Goal: Find specific page/section: Find specific page/section

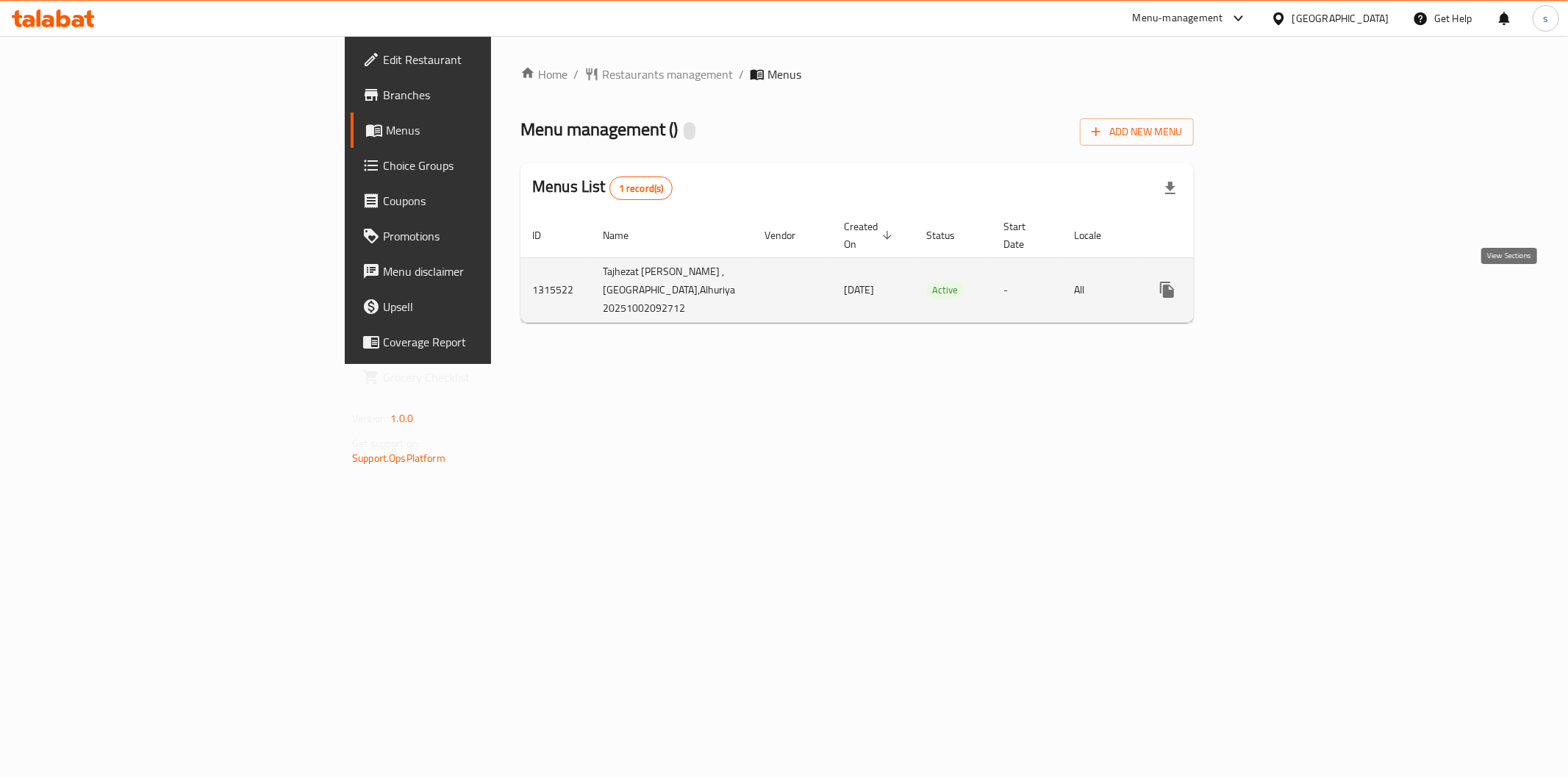
click at [1282, 293] on icon "enhanced table" at bounding box center [1273, 290] width 18 height 18
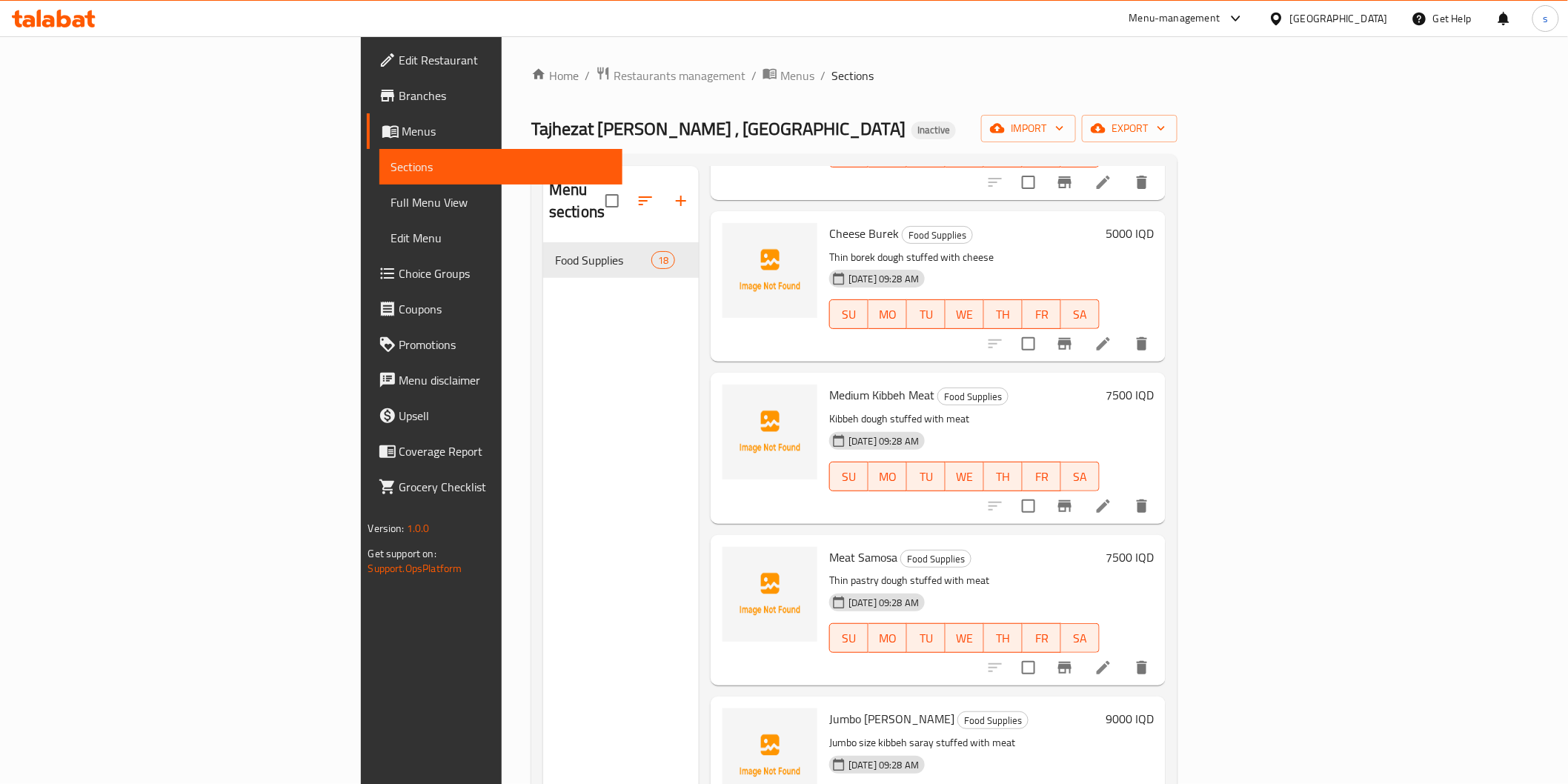
scroll to position [2165, 0]
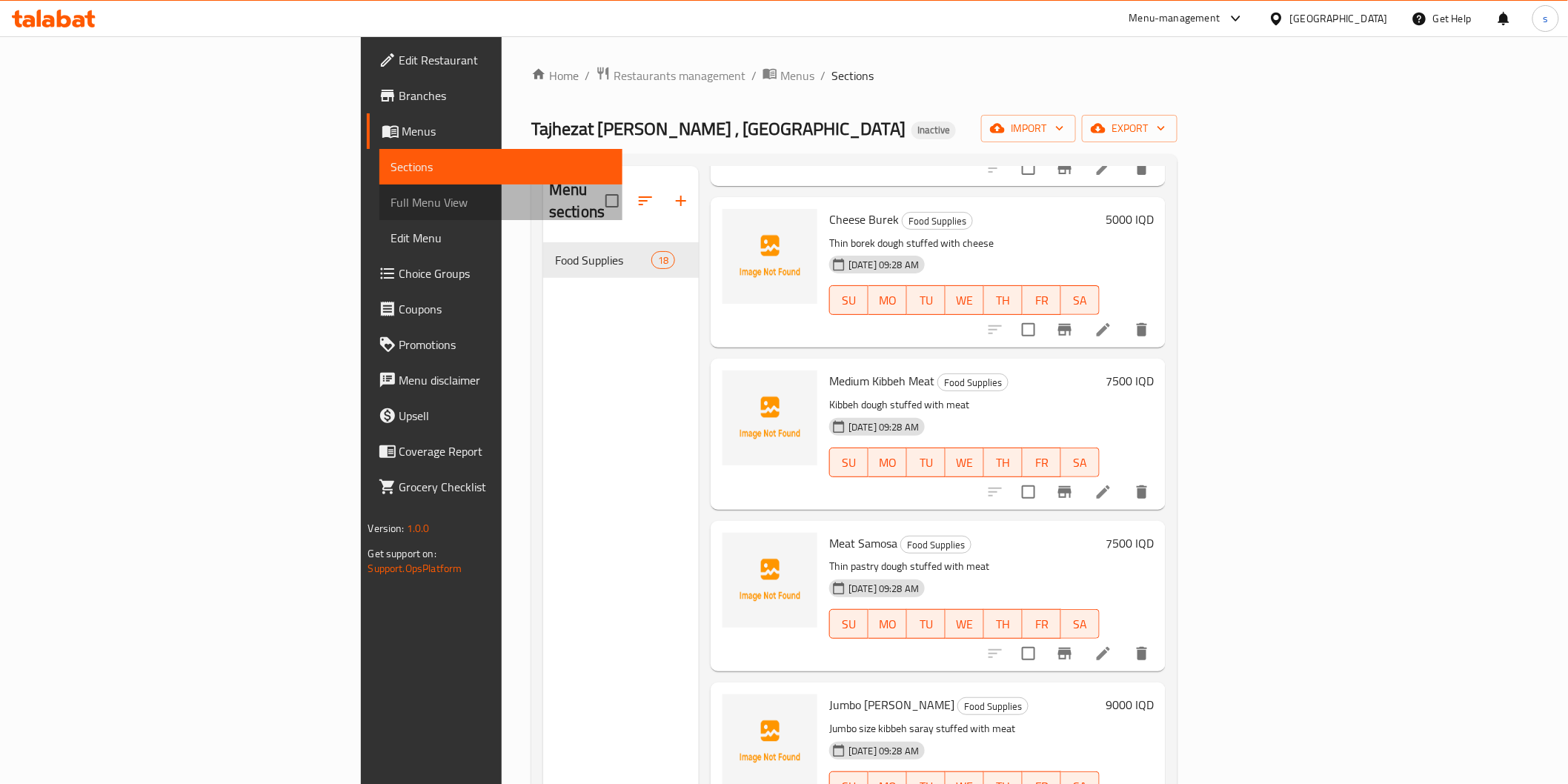
click at [391, 206] on span "Full Menu View" at bounding box center [500, 202] width 219 height 18
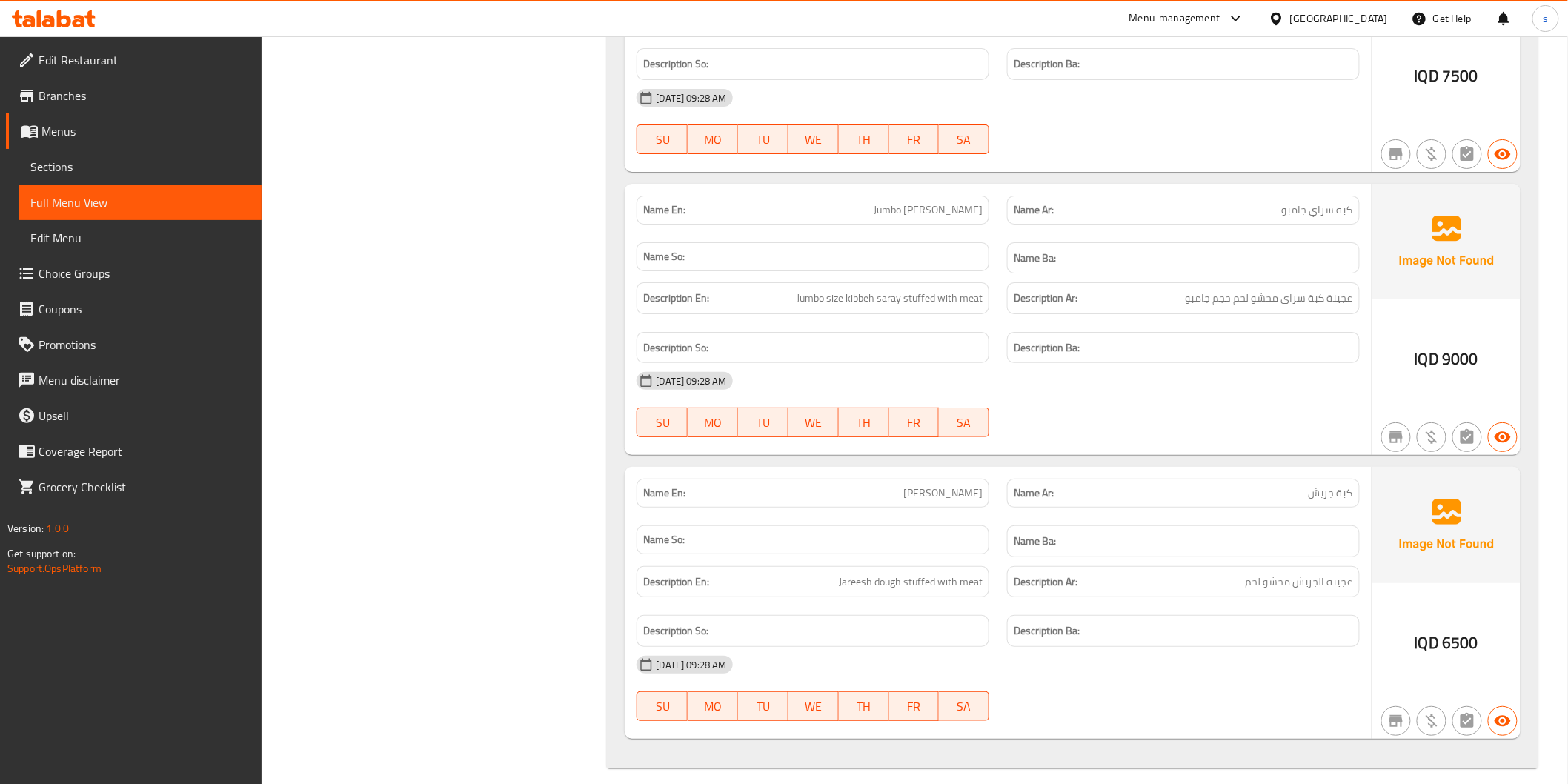
scroll to position [4649, 0]
click at [1321, 485] on span "كبة جريش" at bounding box center [1331, 492] width 45 height 15
copy span "جريش"
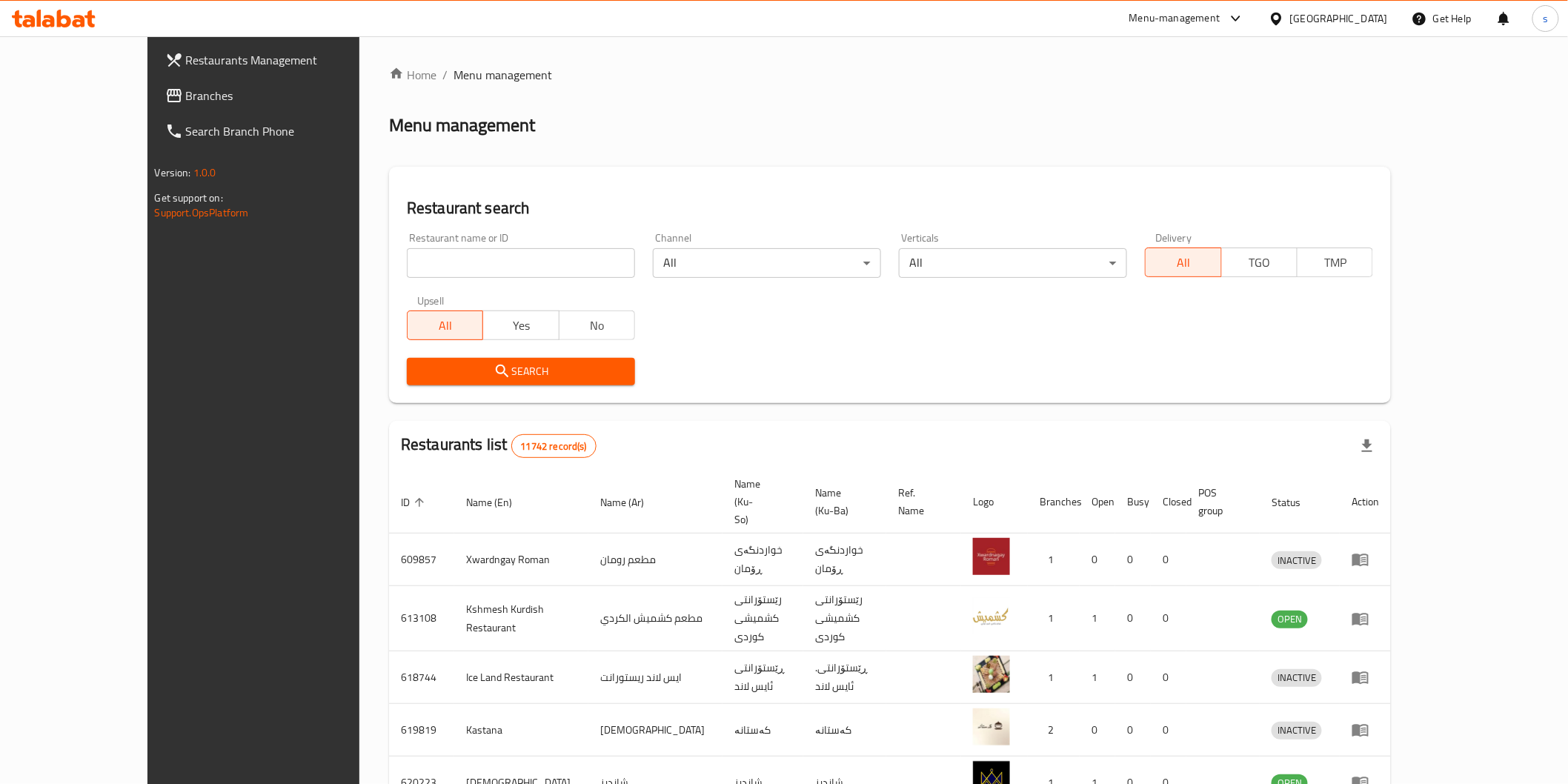
click at [427, 267] on input "search" at bounding box center [521, 262] width 228 height 30
paste input "705380"
type input "705380"
click button "Search" at bounding box center [521, 371] width 228 height 28
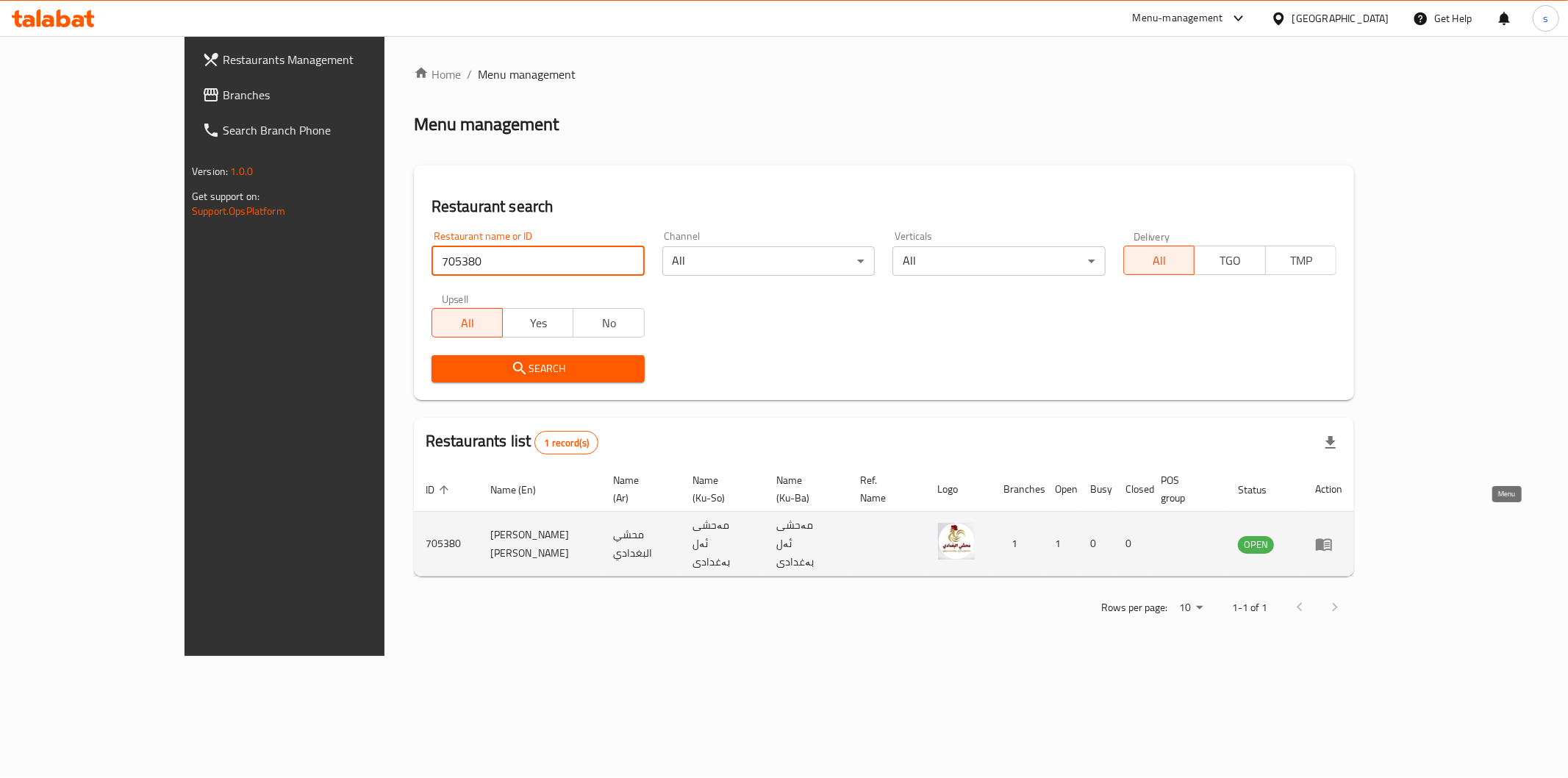
click at [1342, 536] on link "enhanced table" at bounding box center [1328, 544] width 28 height 18
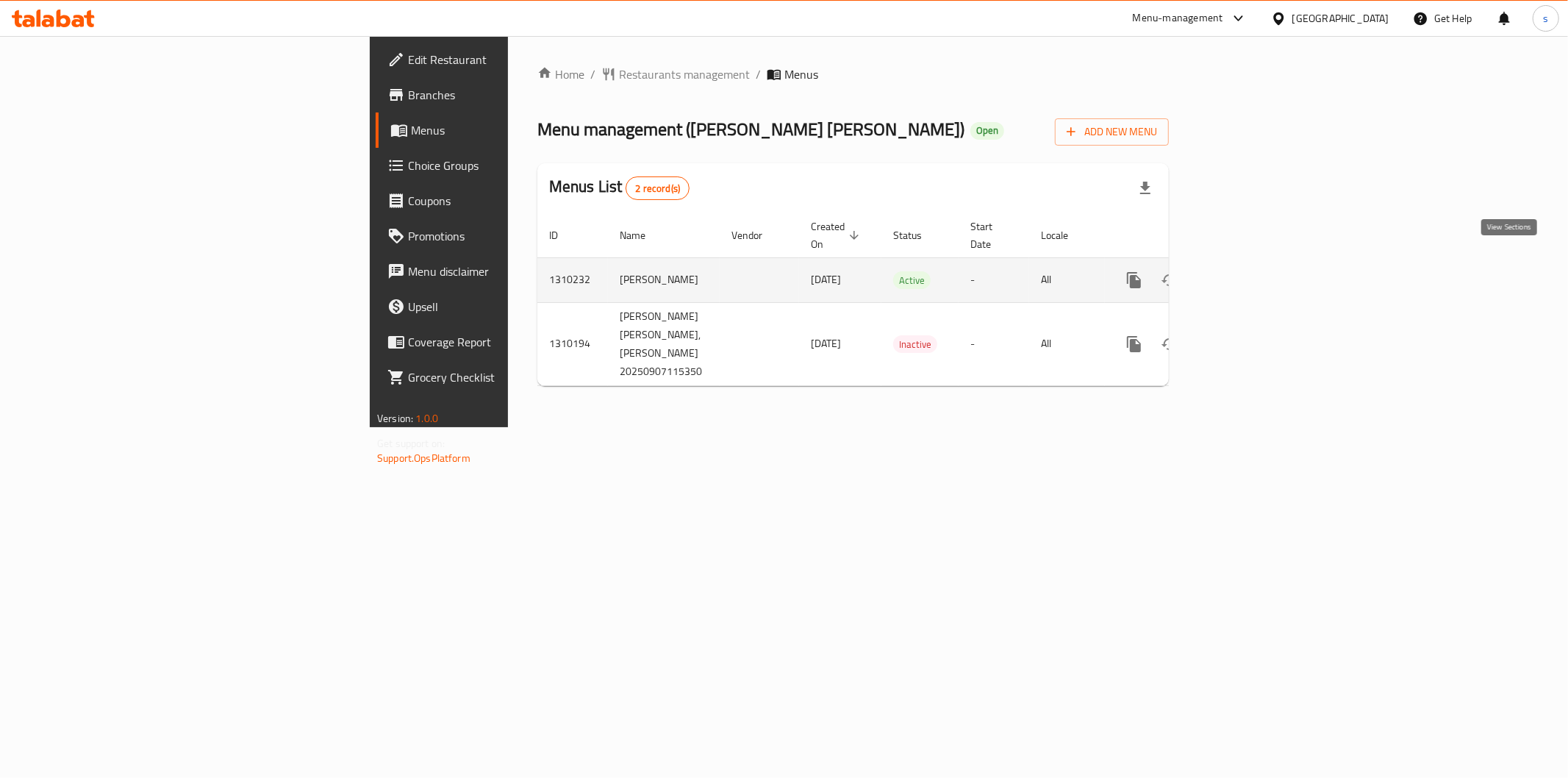
click at [1249, 272] on icon "enhanced table" at bounding box center [1240, 281] width 18 height 18
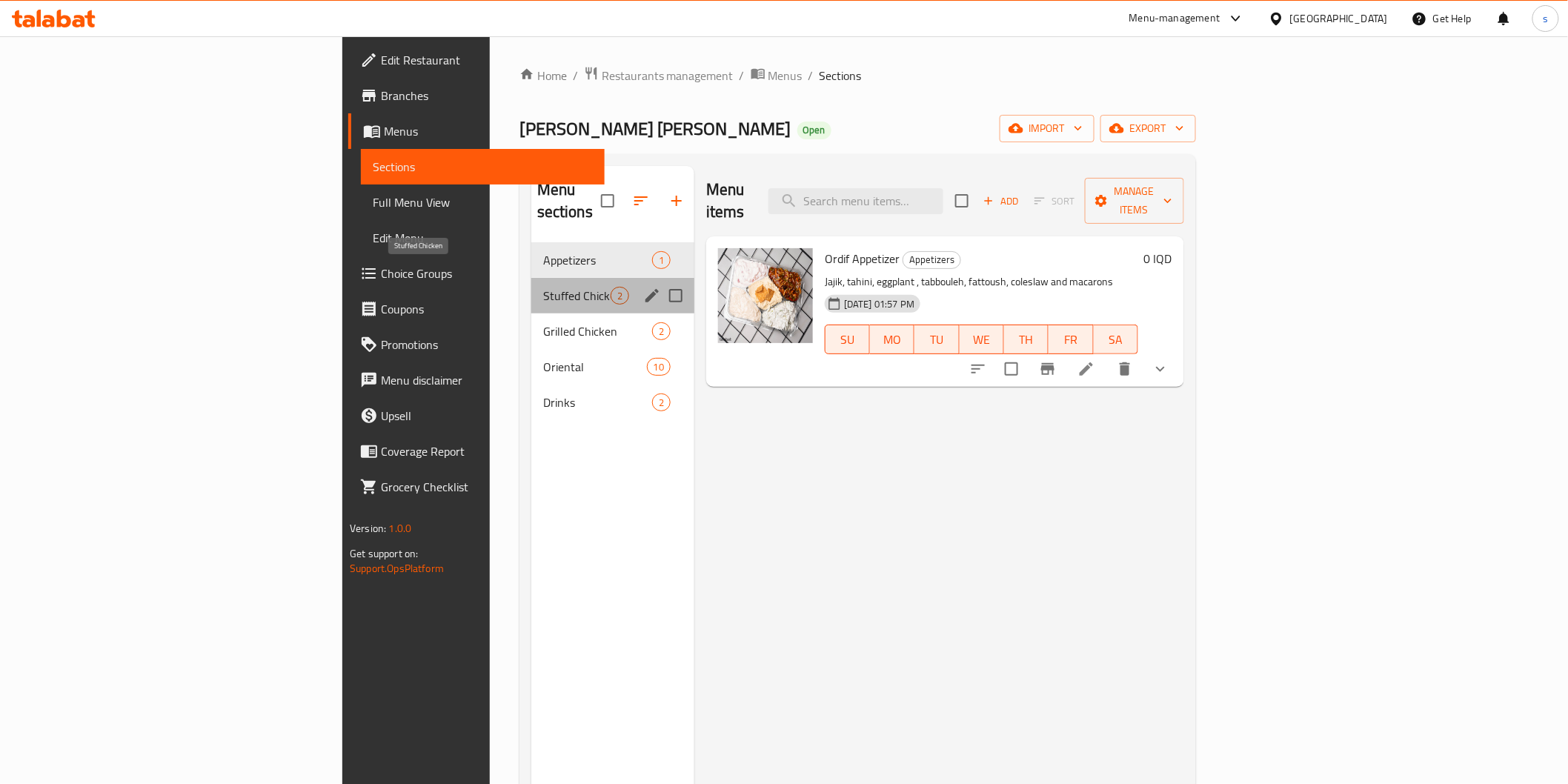
click at [543, 286] on span "Stuffed Chicken" at bounding box center [576, 295] width 67 height 18
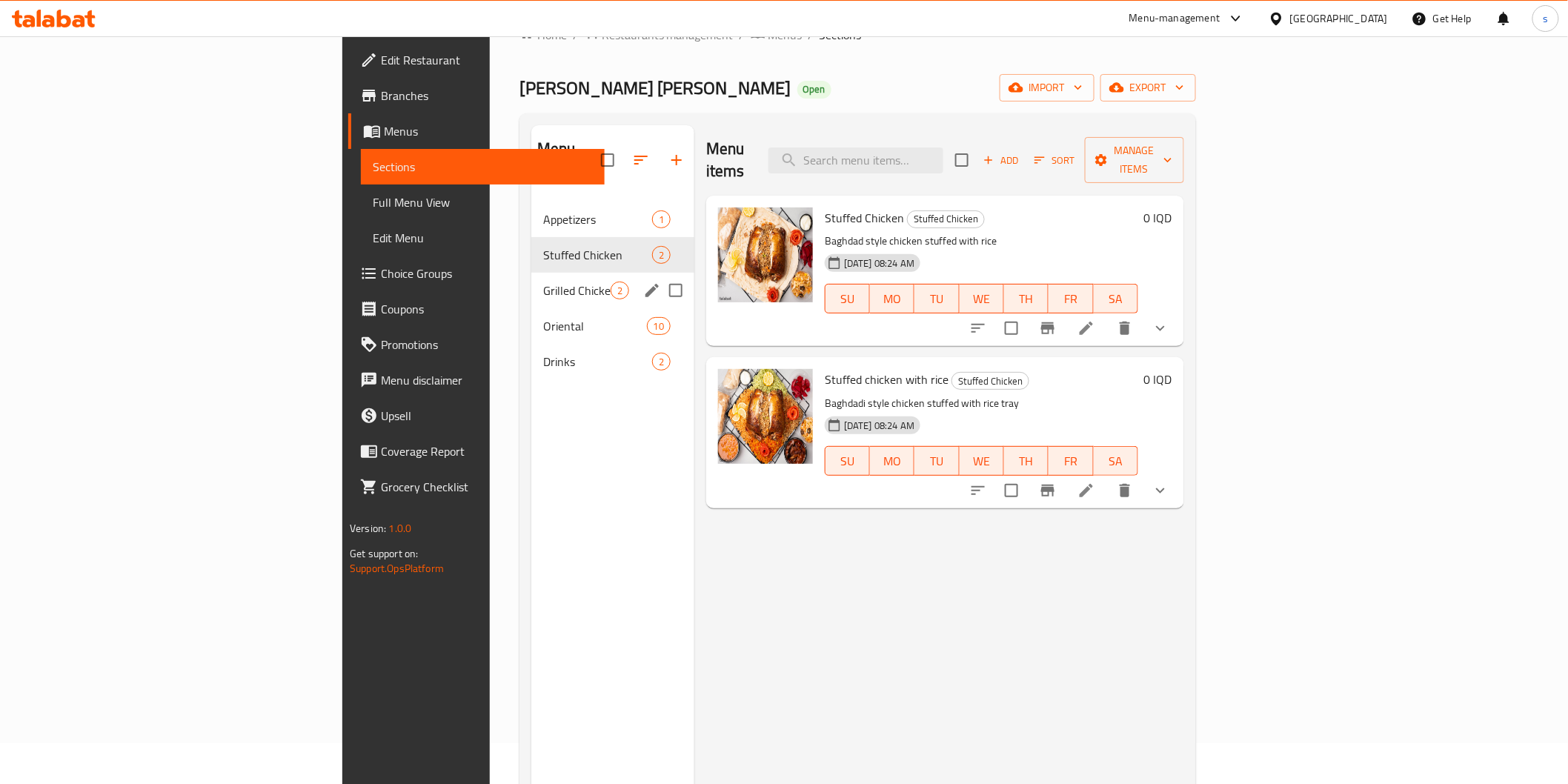
scroll to position [82, 0]
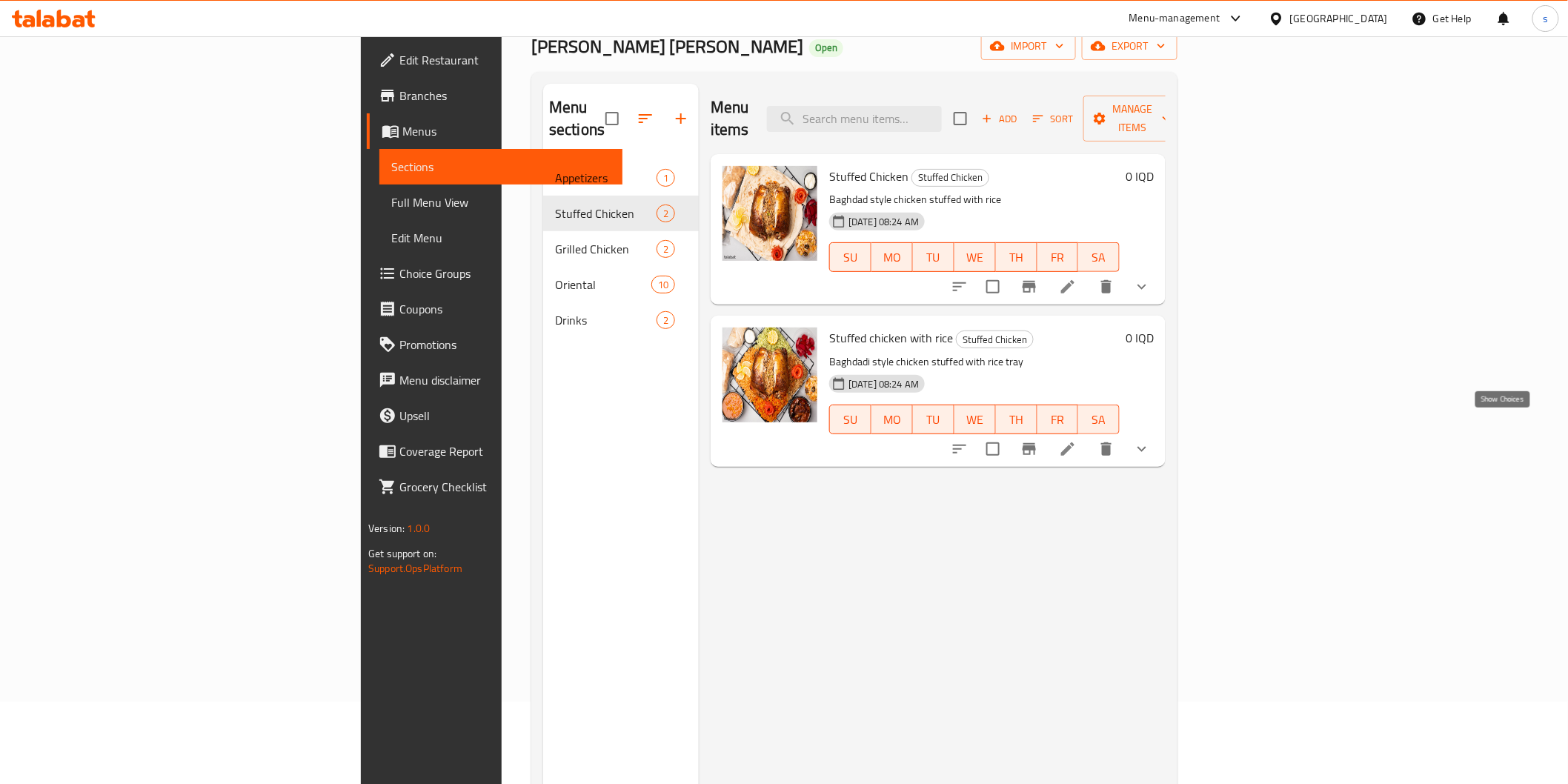
click at [1151, 440] on icon "show more" at bounding box center [1142, 449] width 18 height 18
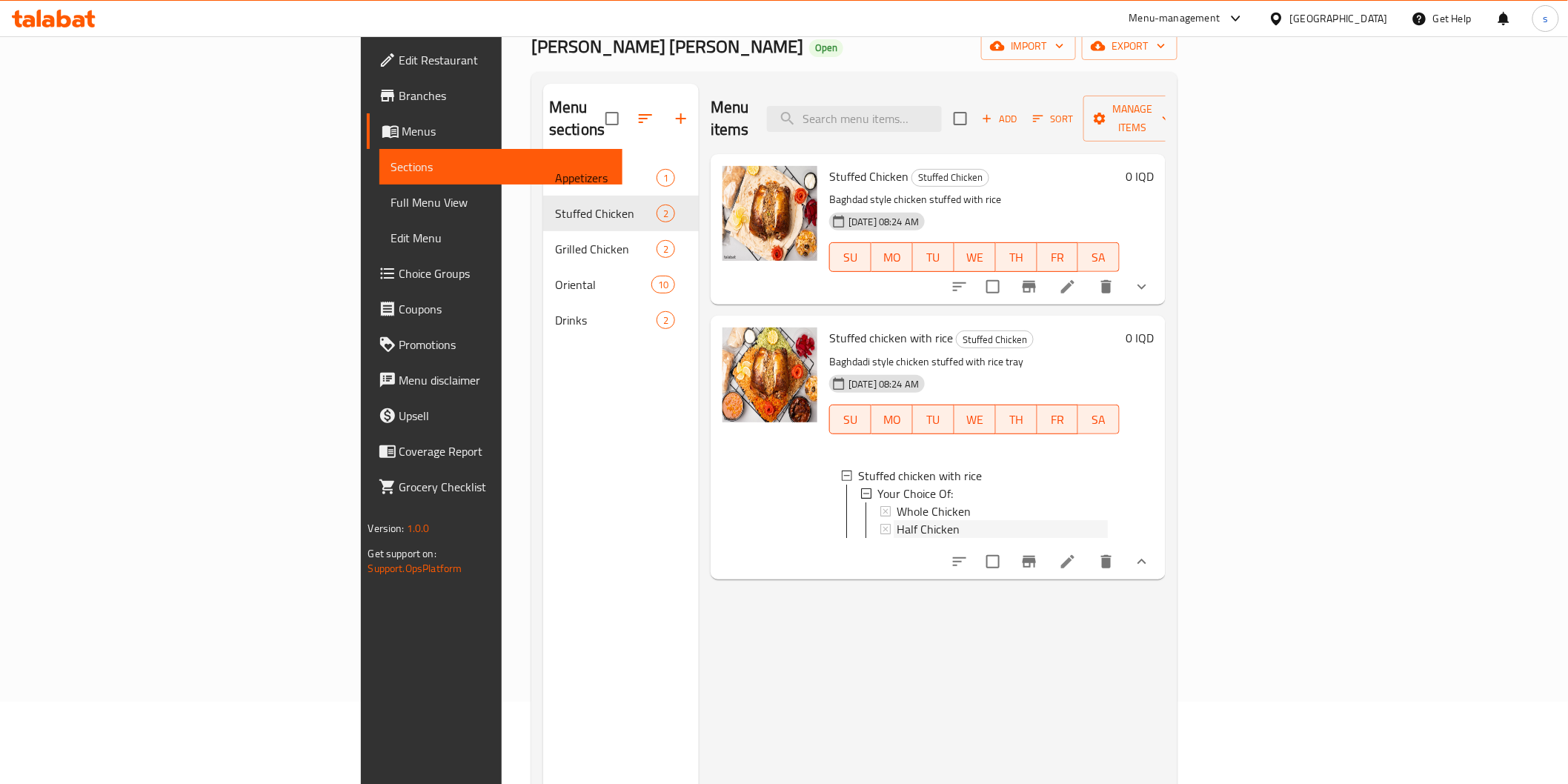
click at [998, 520] on div "Half Chicken" at bounding box center [1002, 529] width 211 height 18
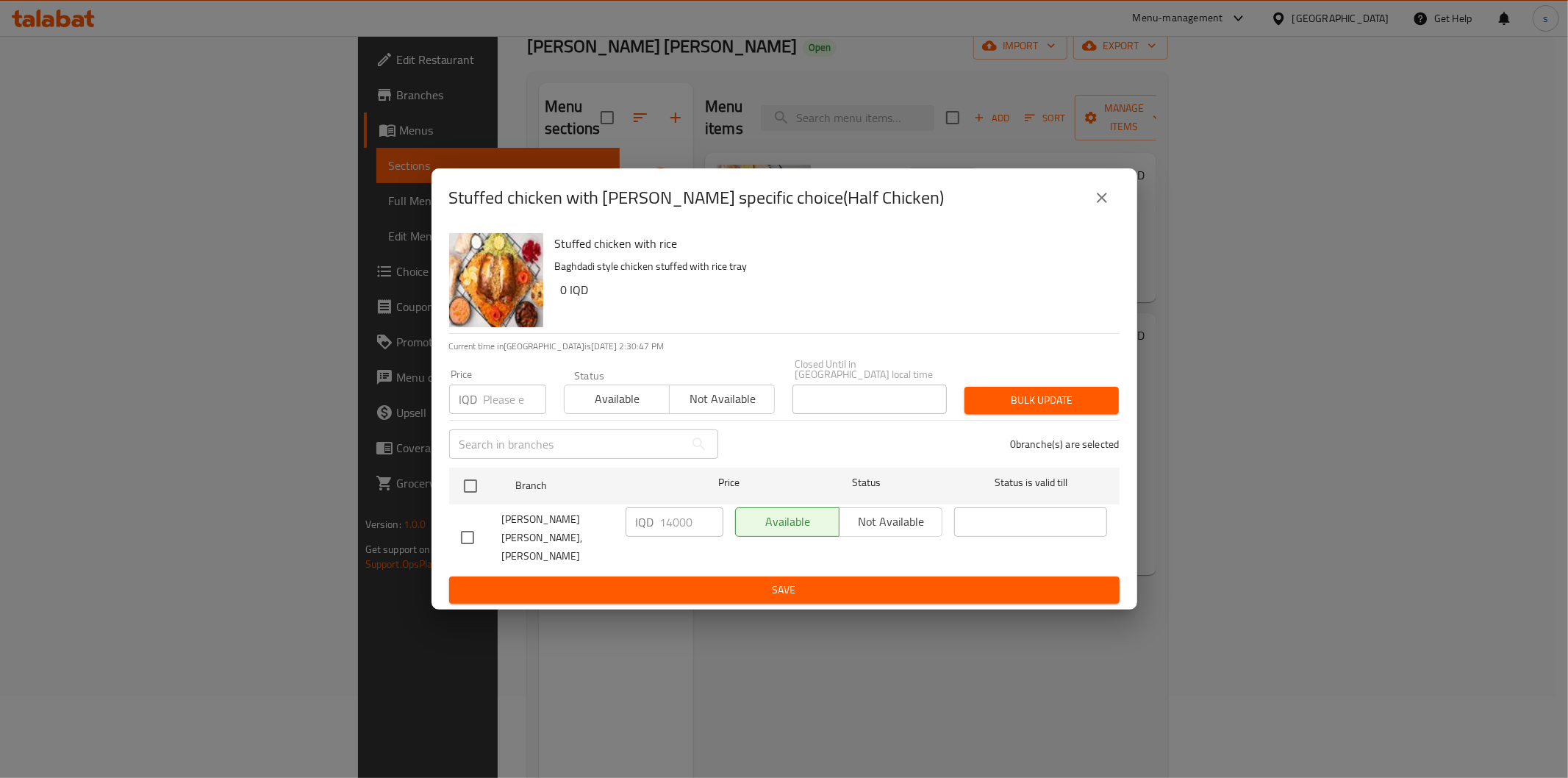
click at [1097, 203] on icon "close" at bounding box center [1102, 198] width 11 height 11
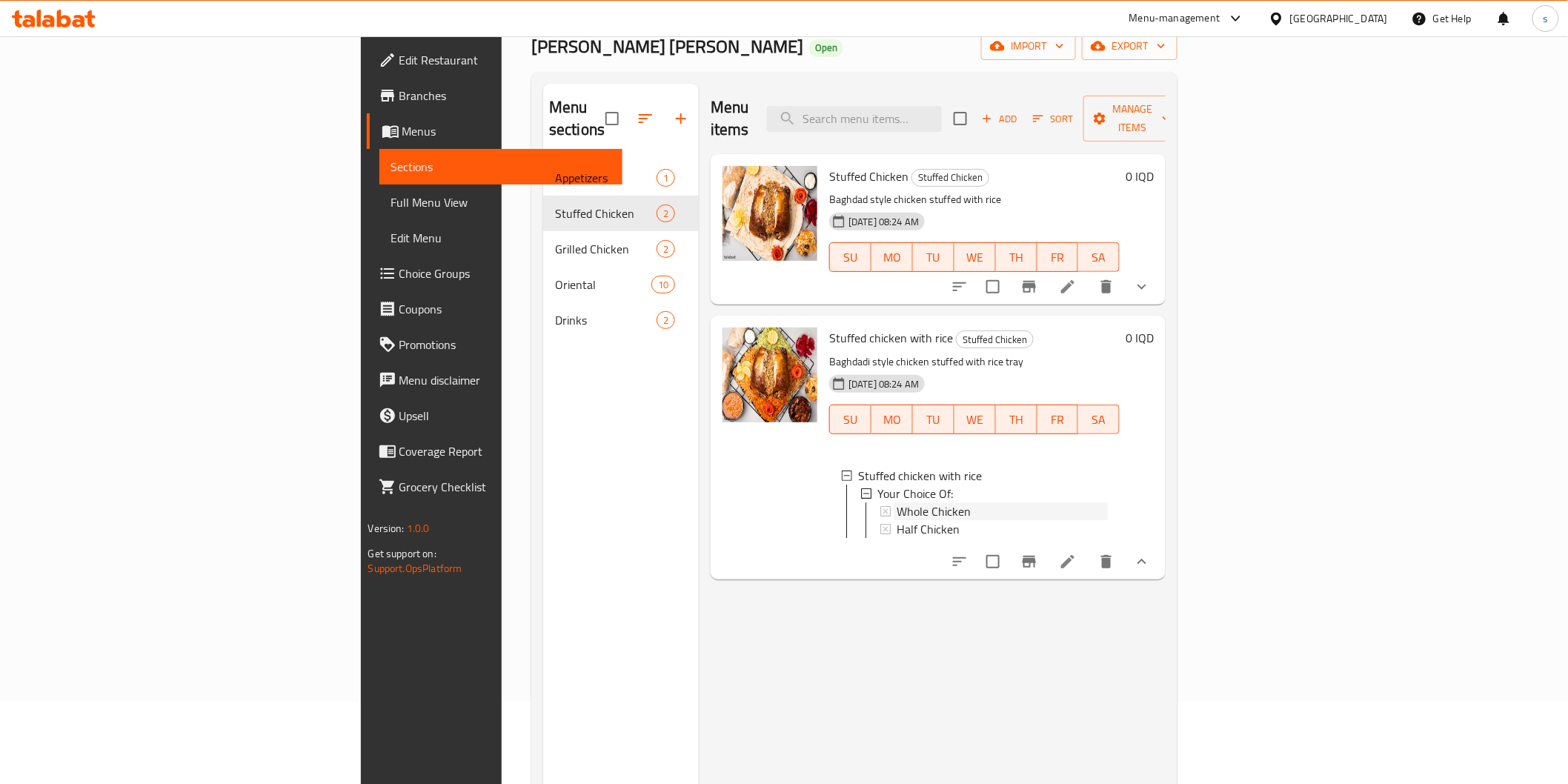
click at [984, 502] on div "Whole Chicken" at bounding box center [1002, 511] width 211 height 18
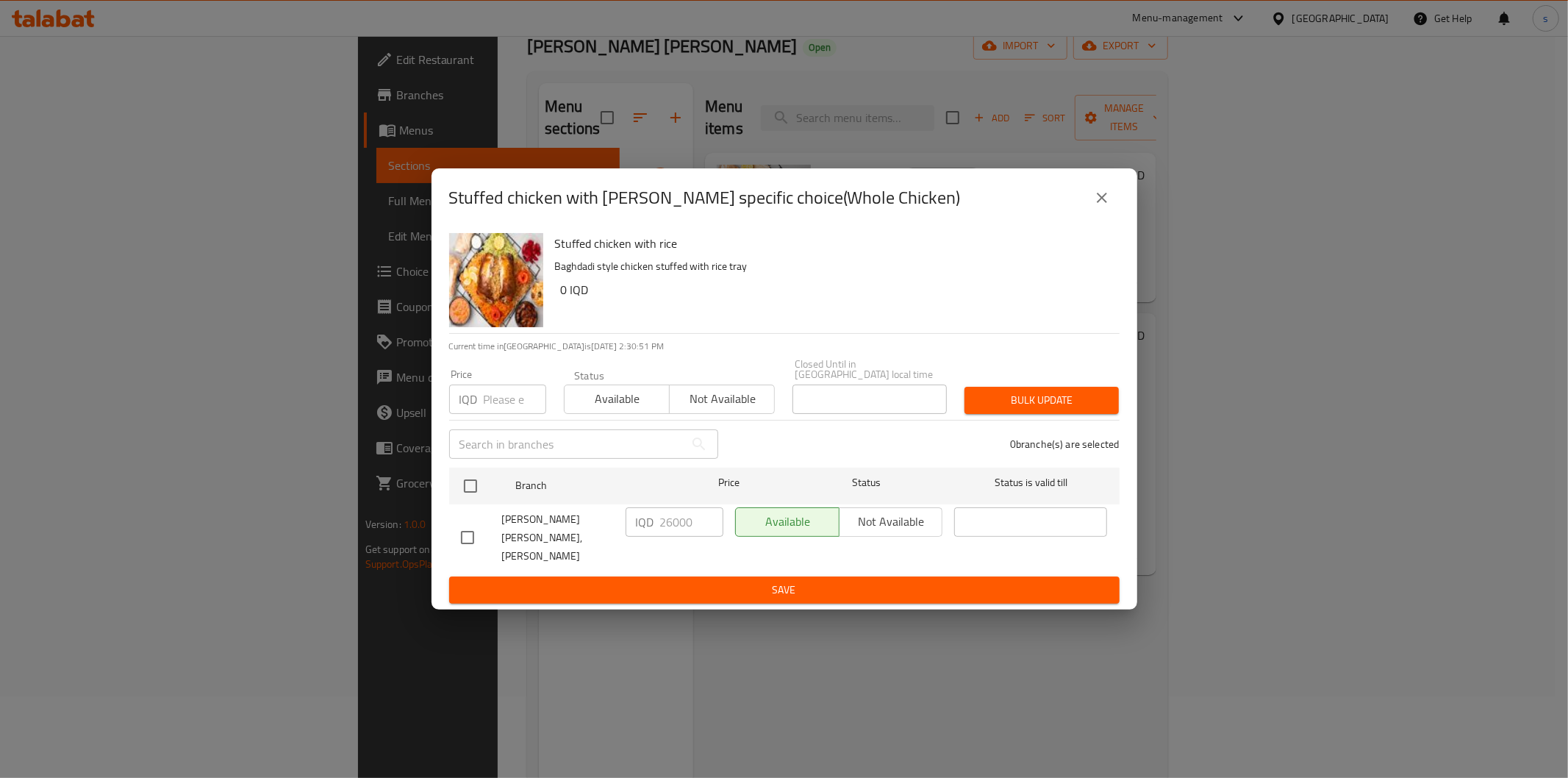
click at [1103, 207] on icon "close" at bounding box center [1102, 198] width 18 height 18
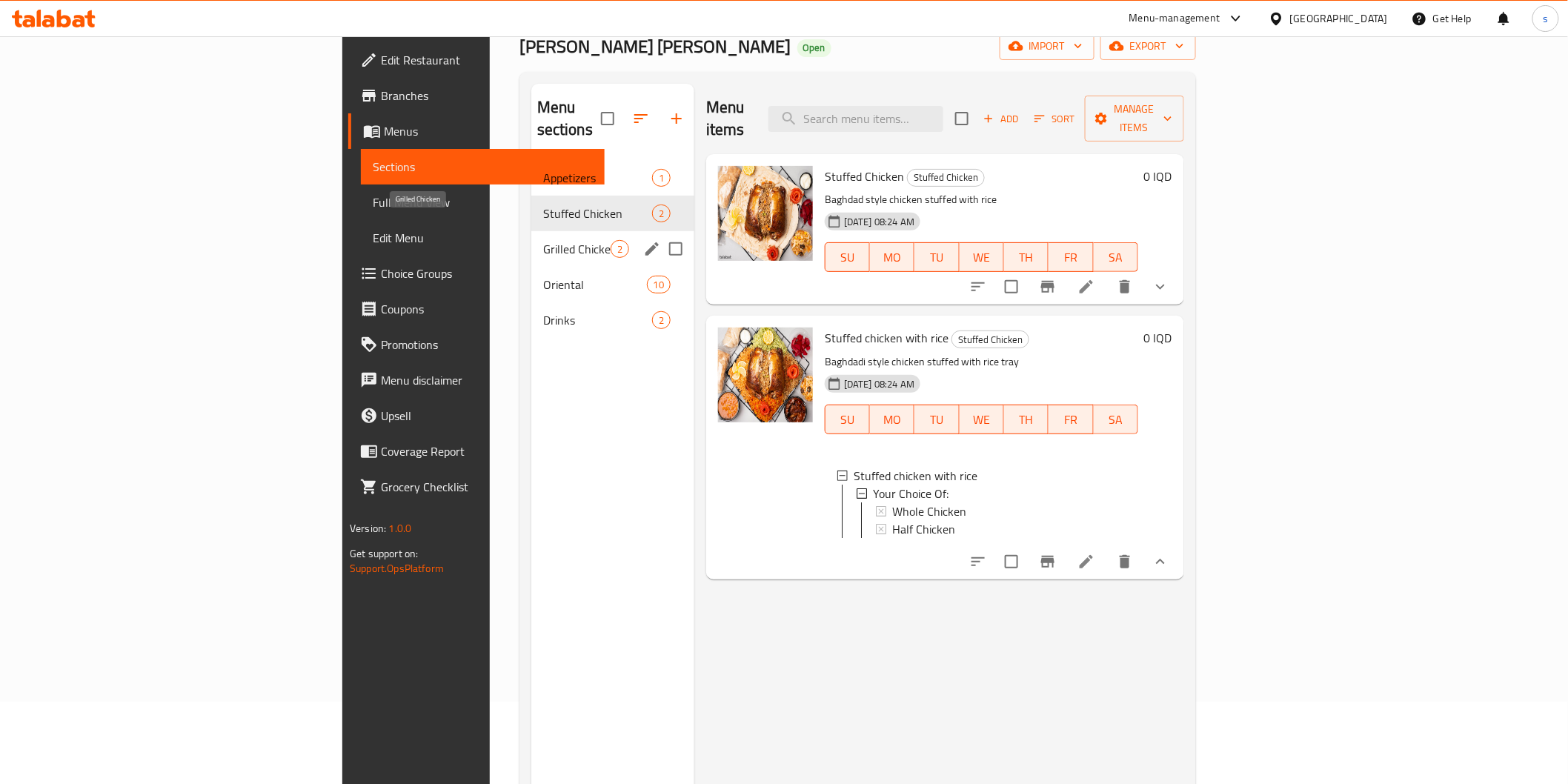
click at [543, 240] on span "Grilled Chicken" at bounding box center [576, 249] width 67 height 18
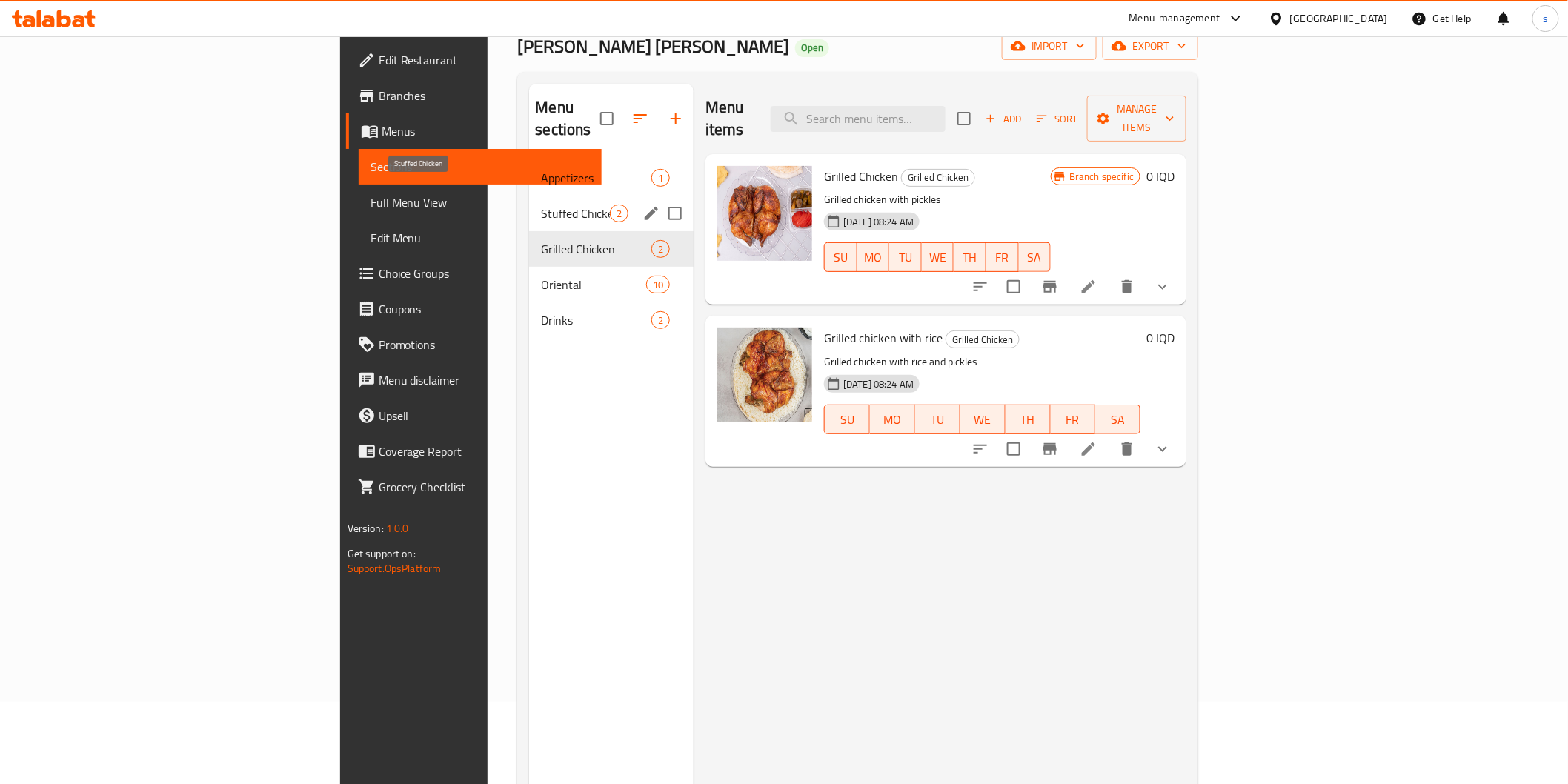
click at [541, 205] on span "Stuffed Chicken" at bounding box center [575, 214] width 69 height 18
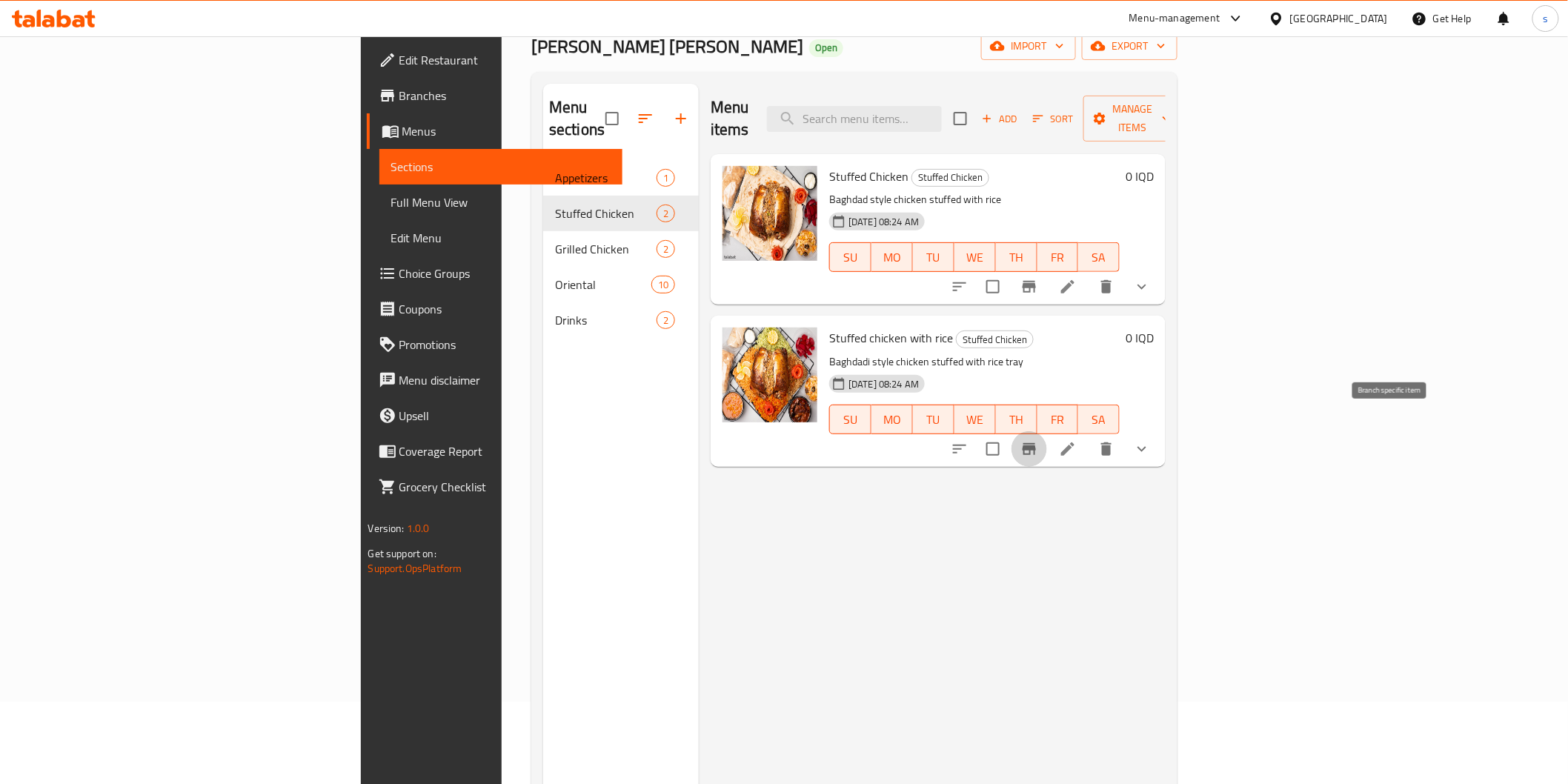
click at [1036, 443] on icon "Branch-specific-item" at bounding box center [1029, 448] width 13 height 12
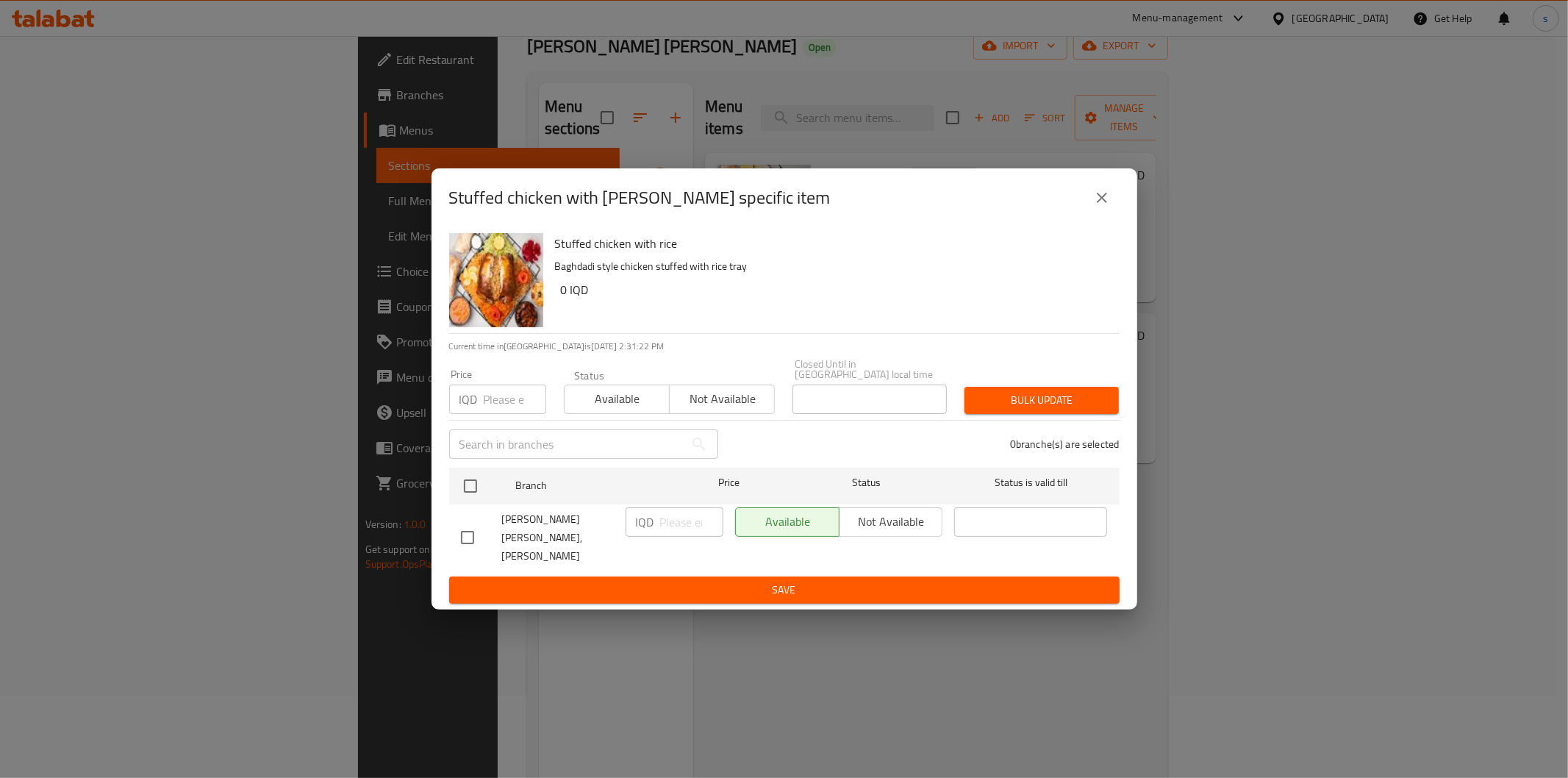
click at [1105, 216] on button "close" at bounding box center [1102, 198] width 36 height 36
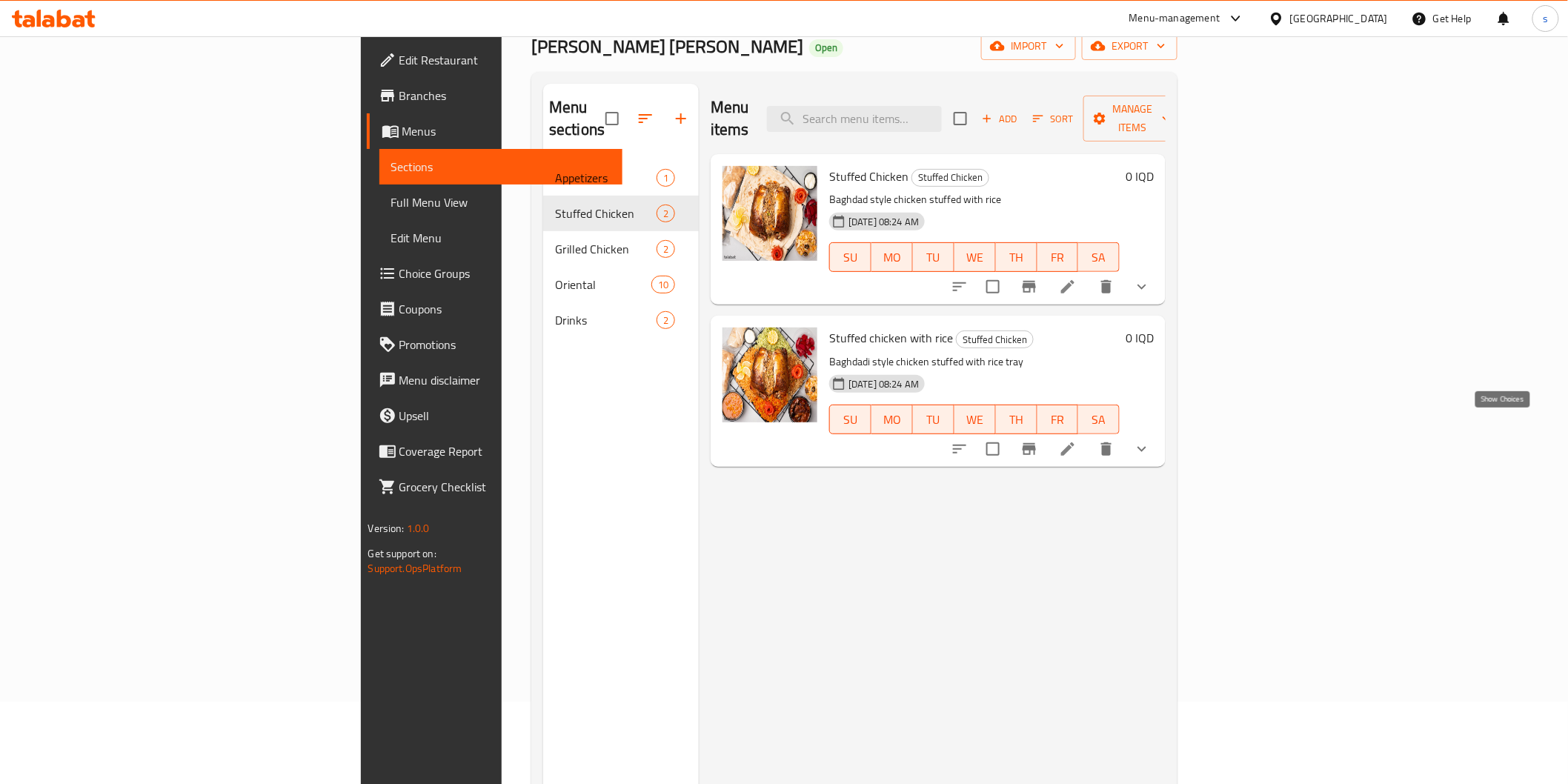
click at [1151, 440] on icon "show more" at bounding box center [1142, 449] width 18 height 18
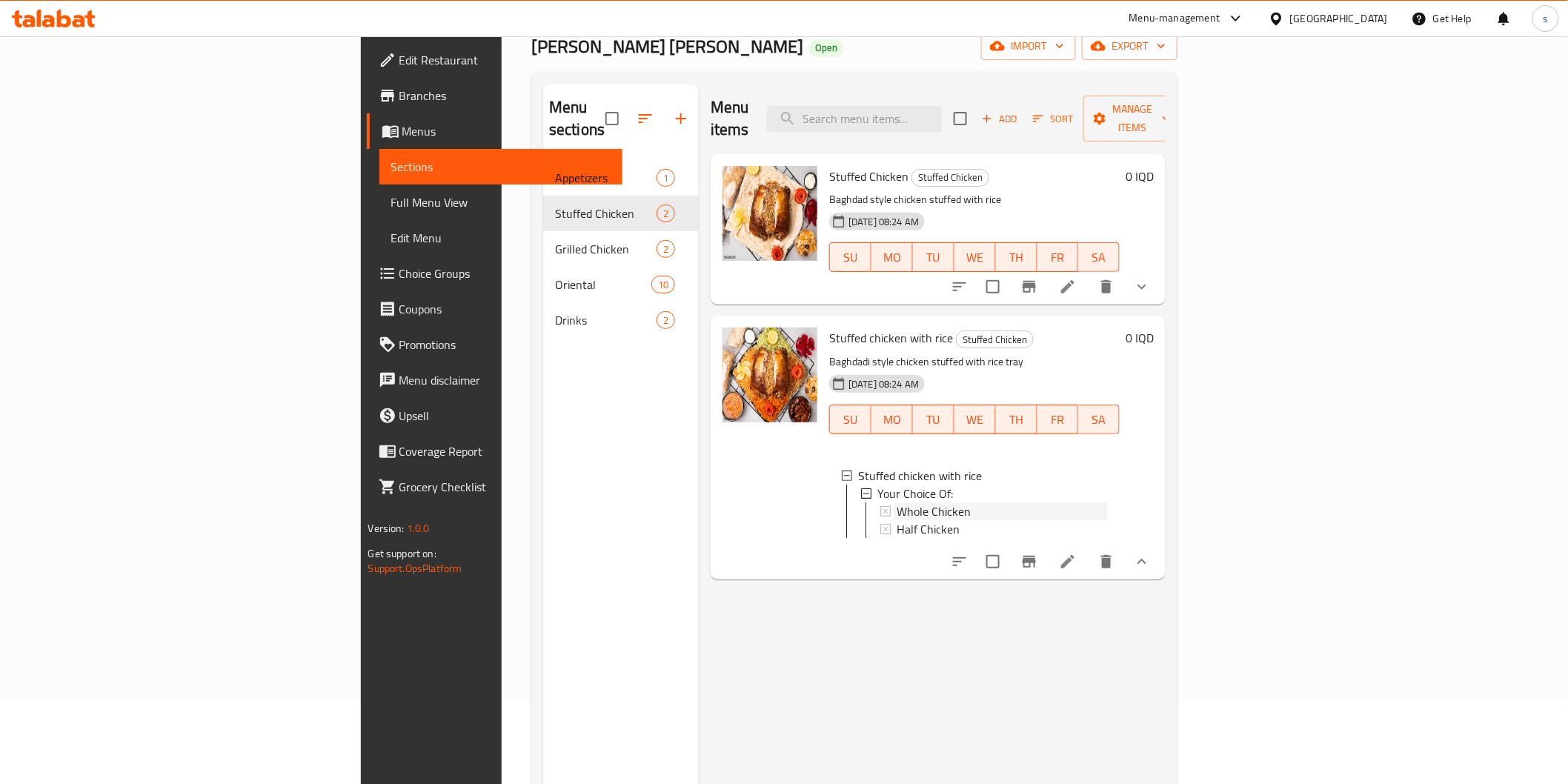
click at [902, 502] on div "Whole Chicken" at bounding box center [1002, 511] width 211 height 18
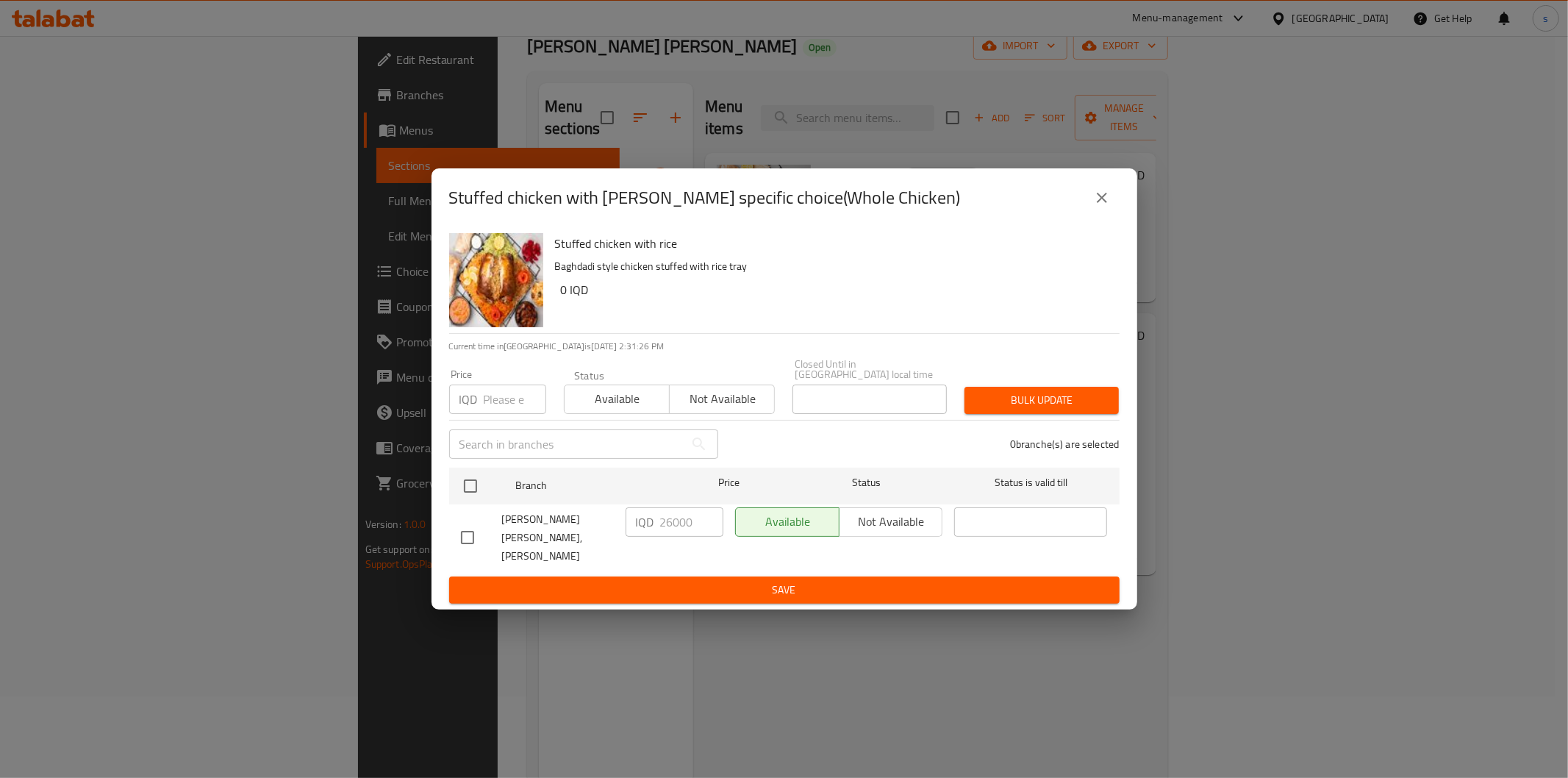
click at [1100, 207] on icon "close" at bounding box center [1102, 198] width 18 height 18
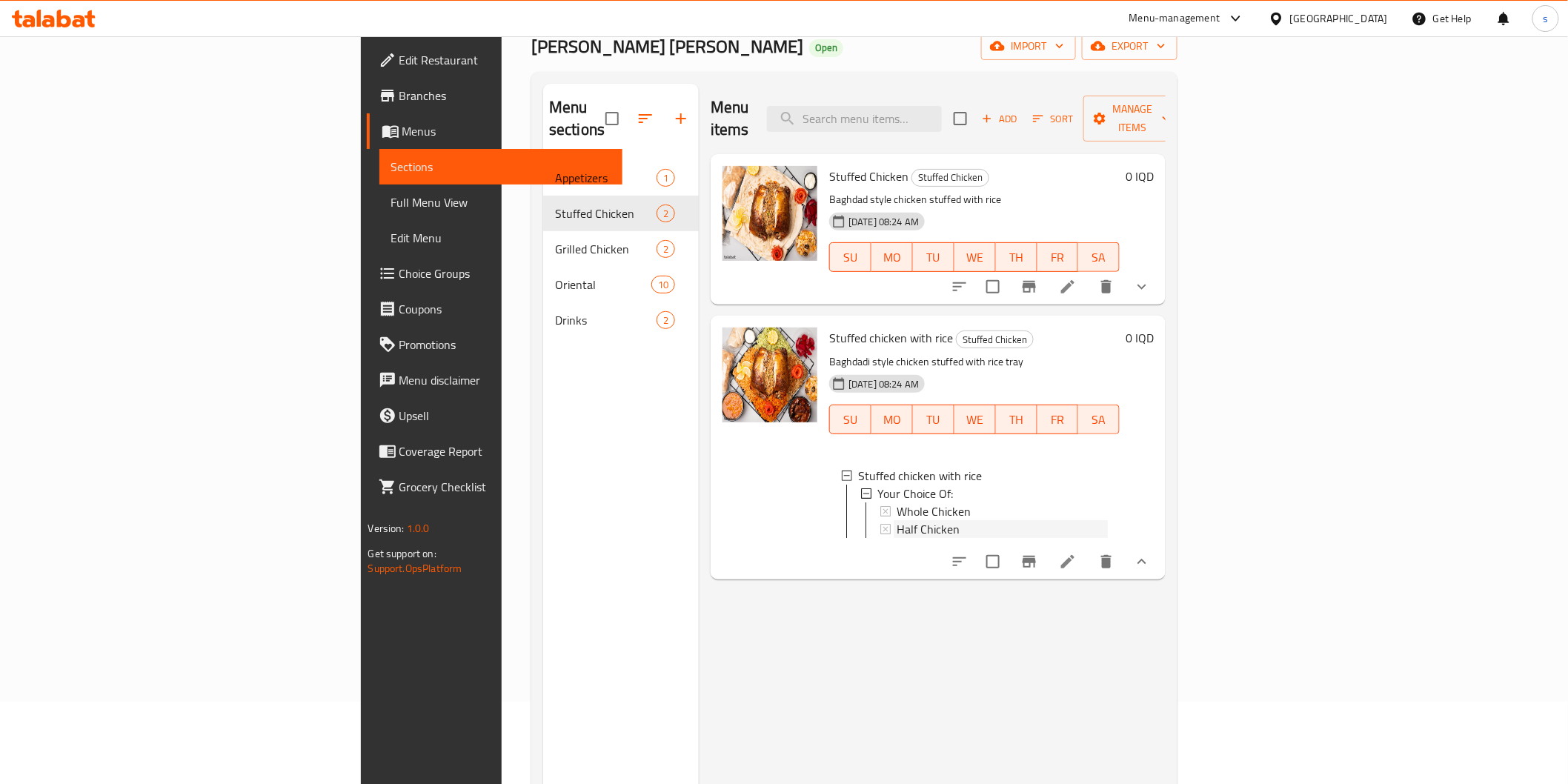
click at [897, 520] on div "Half Chicken" at bounding box center [1002, 529] width 211 height 18
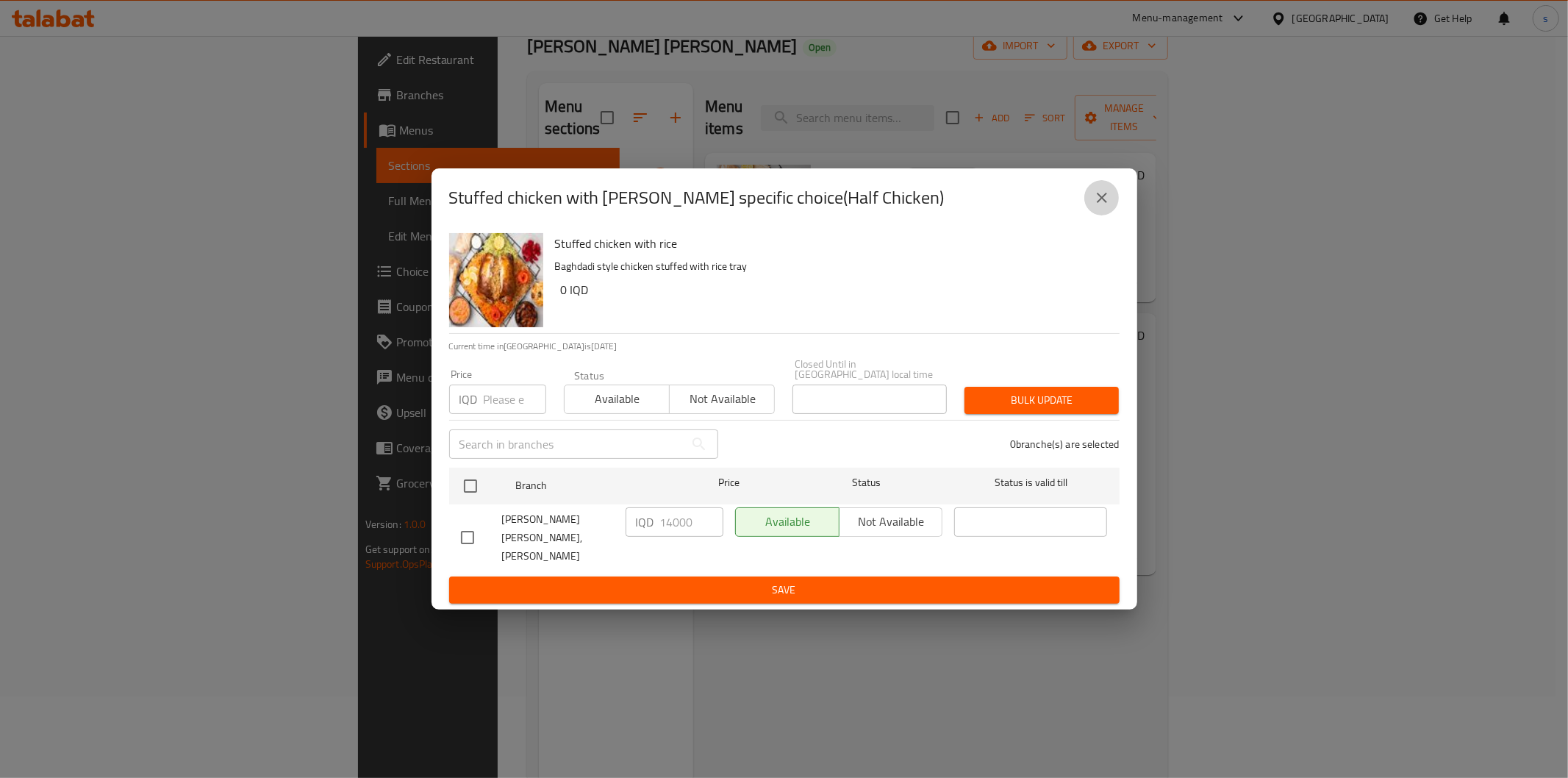
click at [1099, 207] on icon "close" at bounding box center [1102, 198] width 18 height 18
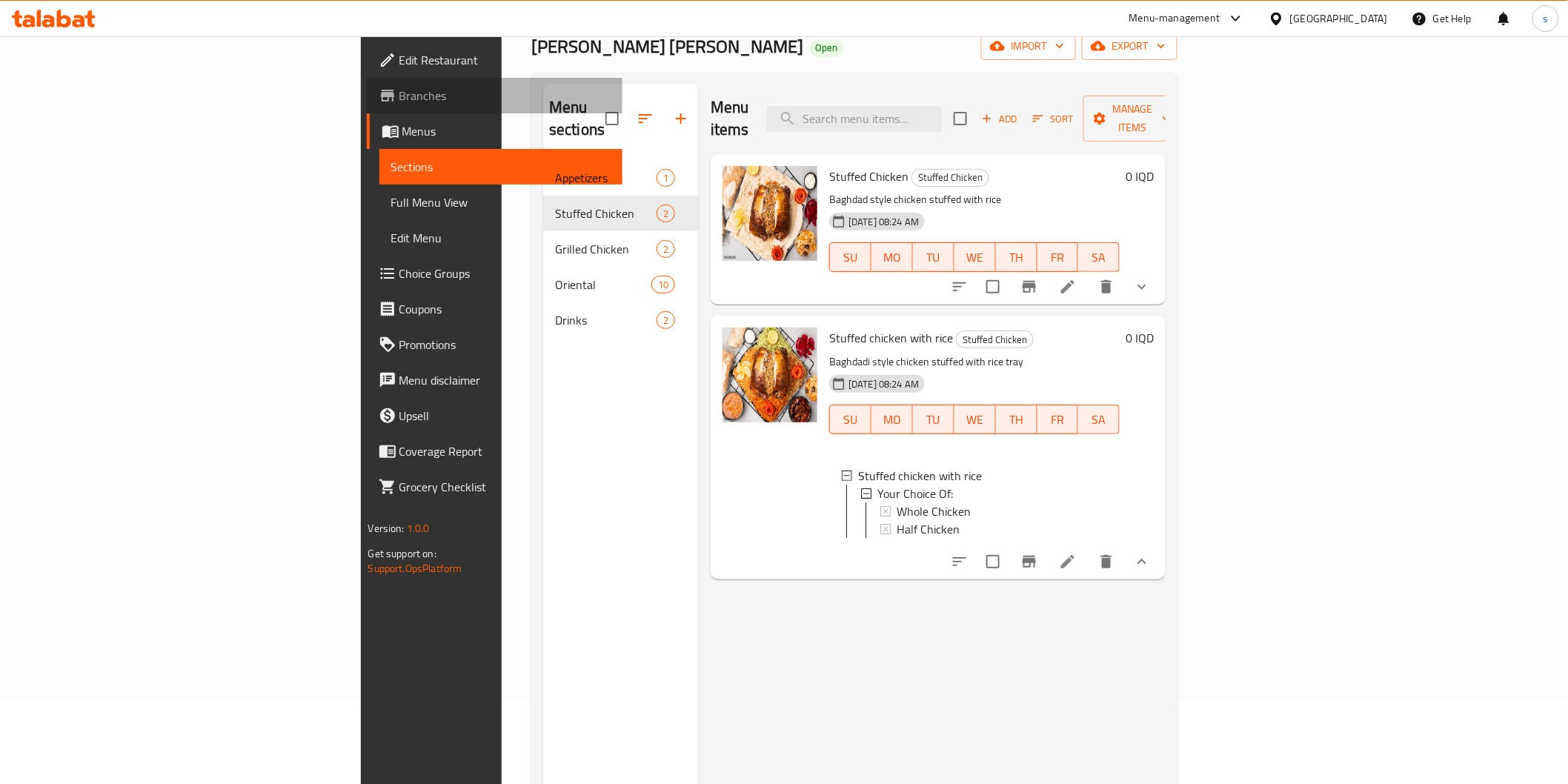
click at [399, 97] on span "Branches" at bounding box center [505, 96] width 211 height 18
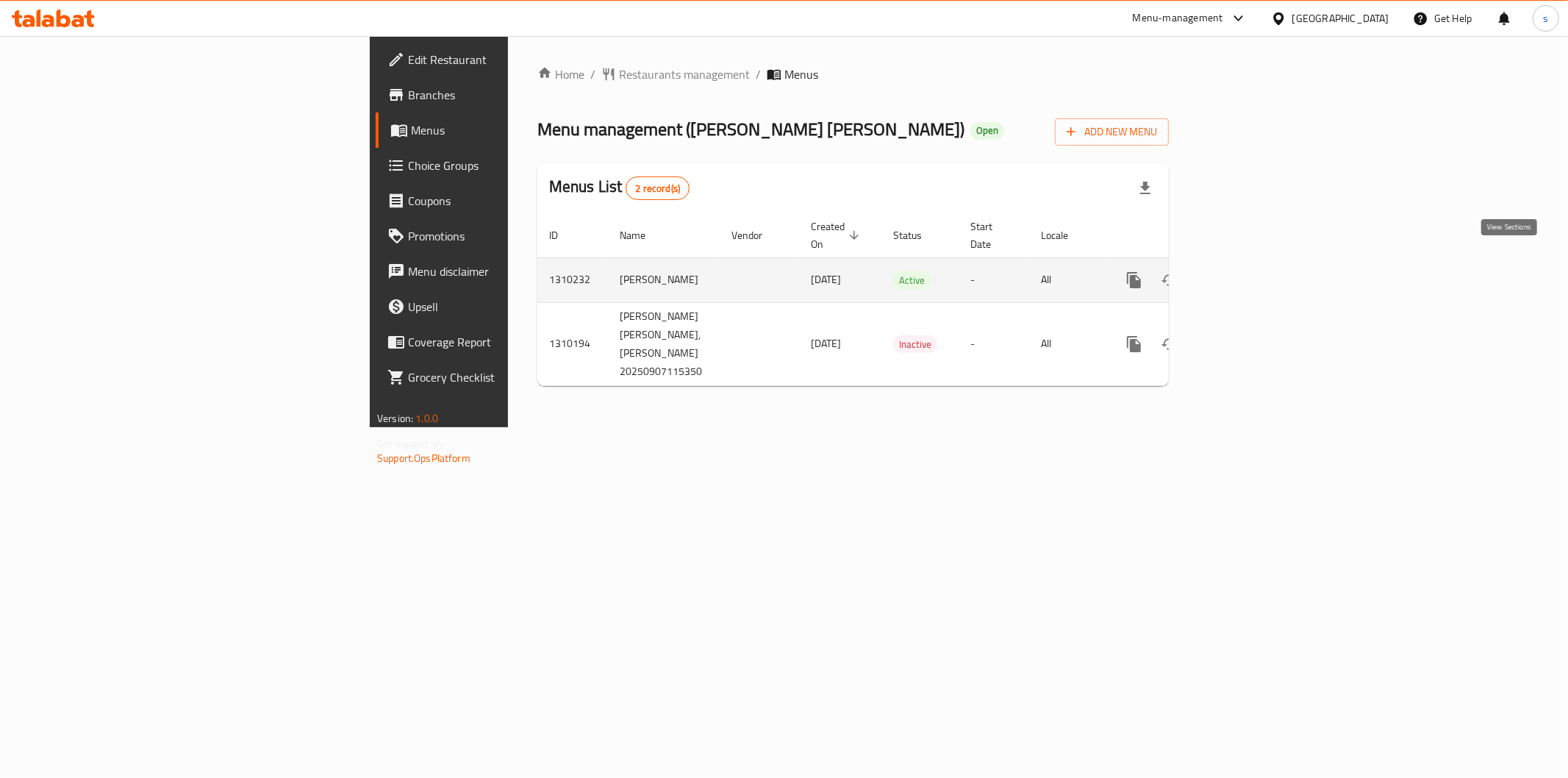
click at [1247, 274] on icon "enhanced table" at bounding box center [1239, 280] width 13 height 13
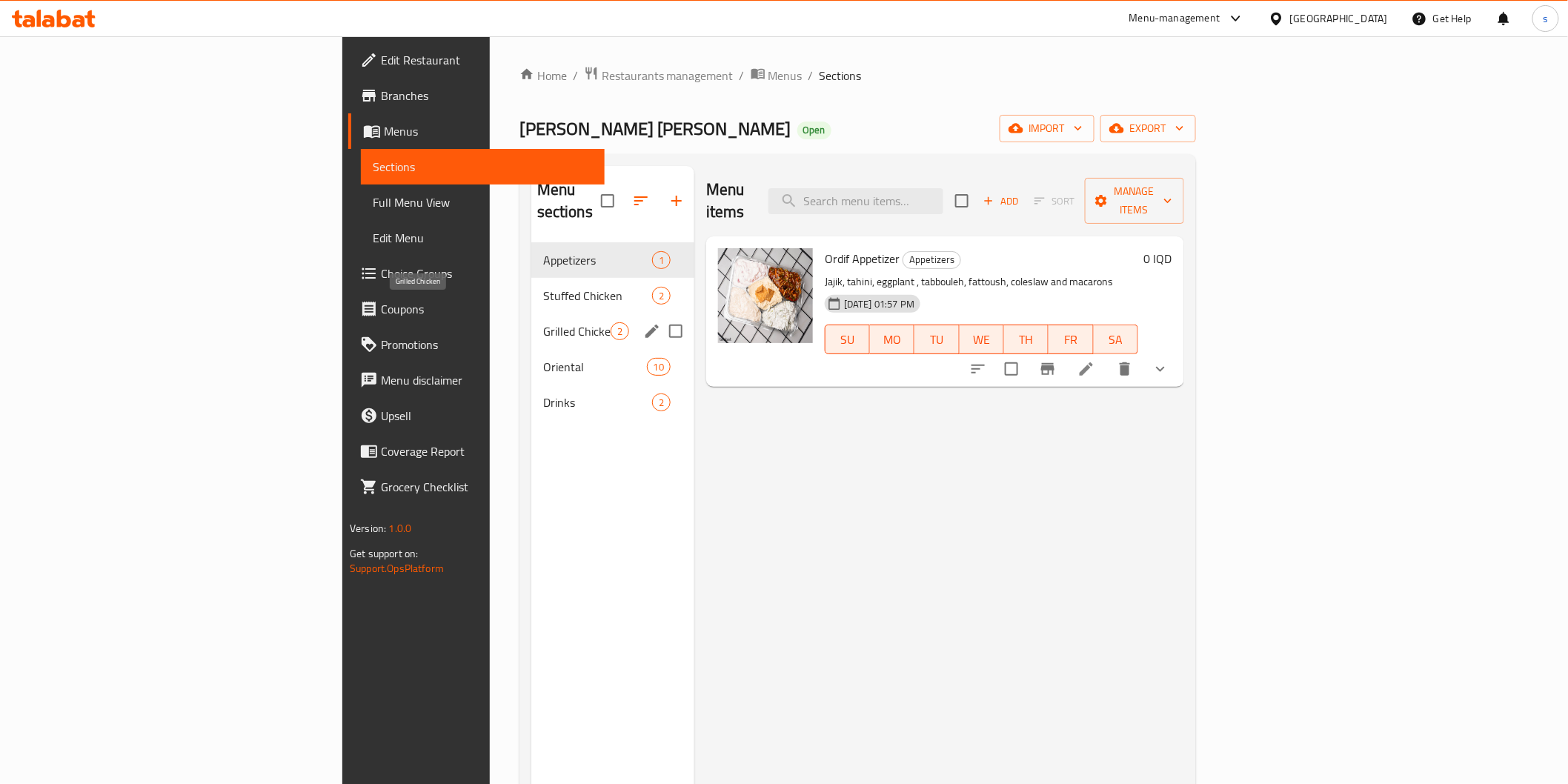
click at [543, 322] on span "Grilled Chicken" at bounding box center [576, 331] width 67 height 18
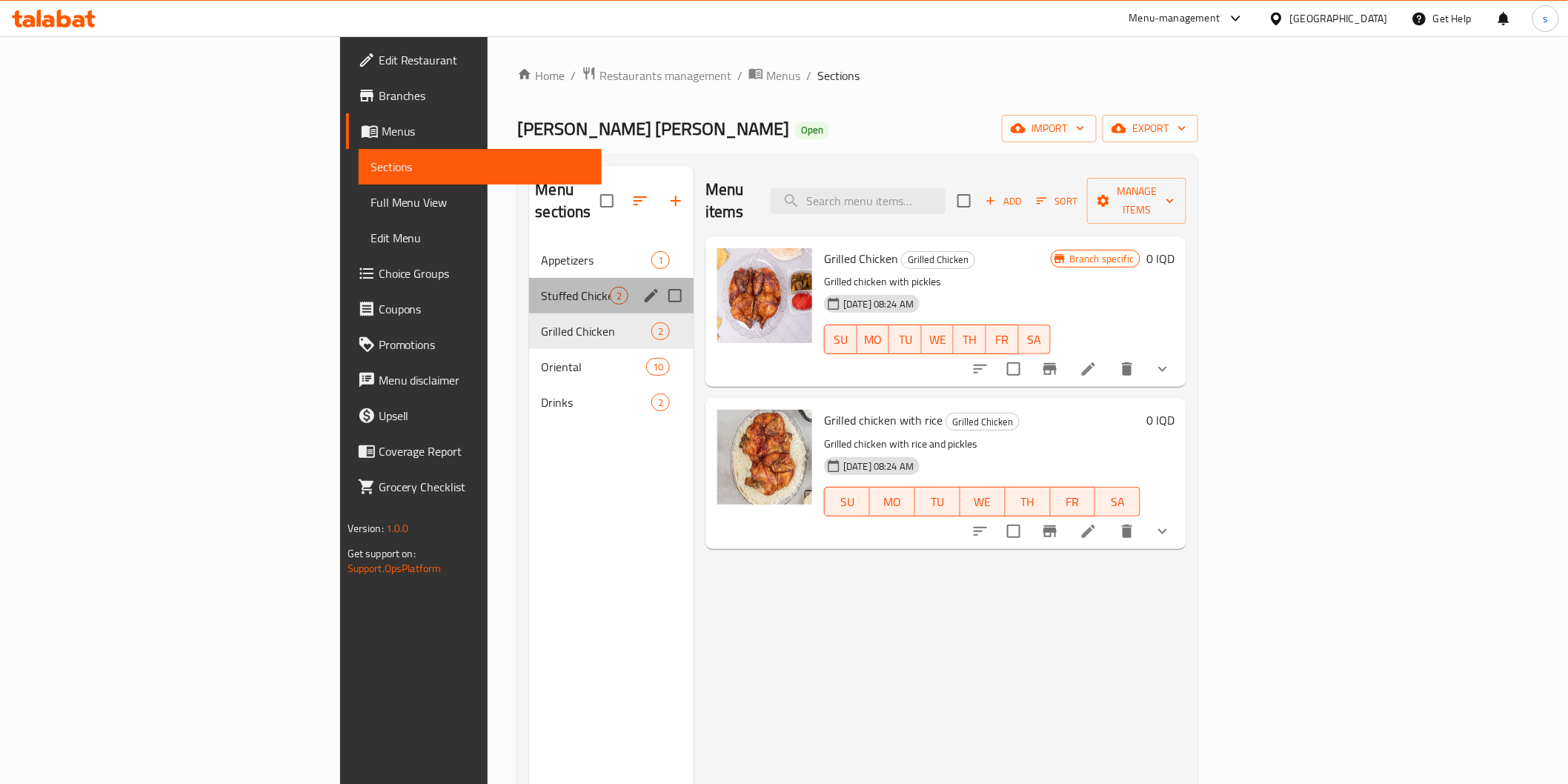
click at [529, 283] on div "Stuffed Chicken 2" at bounding box center [611, 296] width 165 height 36
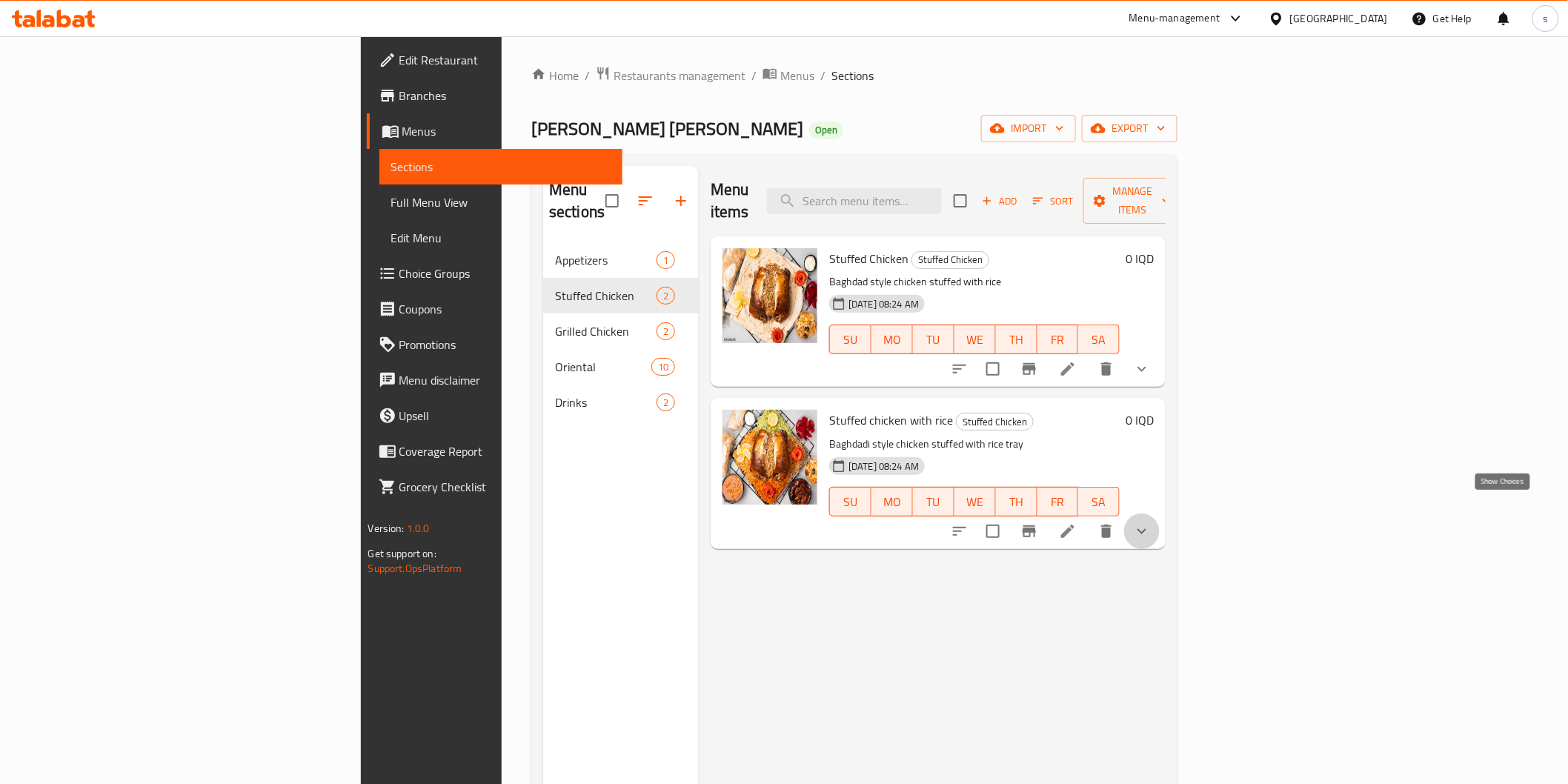
click at [1151, 523] on icon "show more" at bounding box center [1142, 532] width 18 height 18
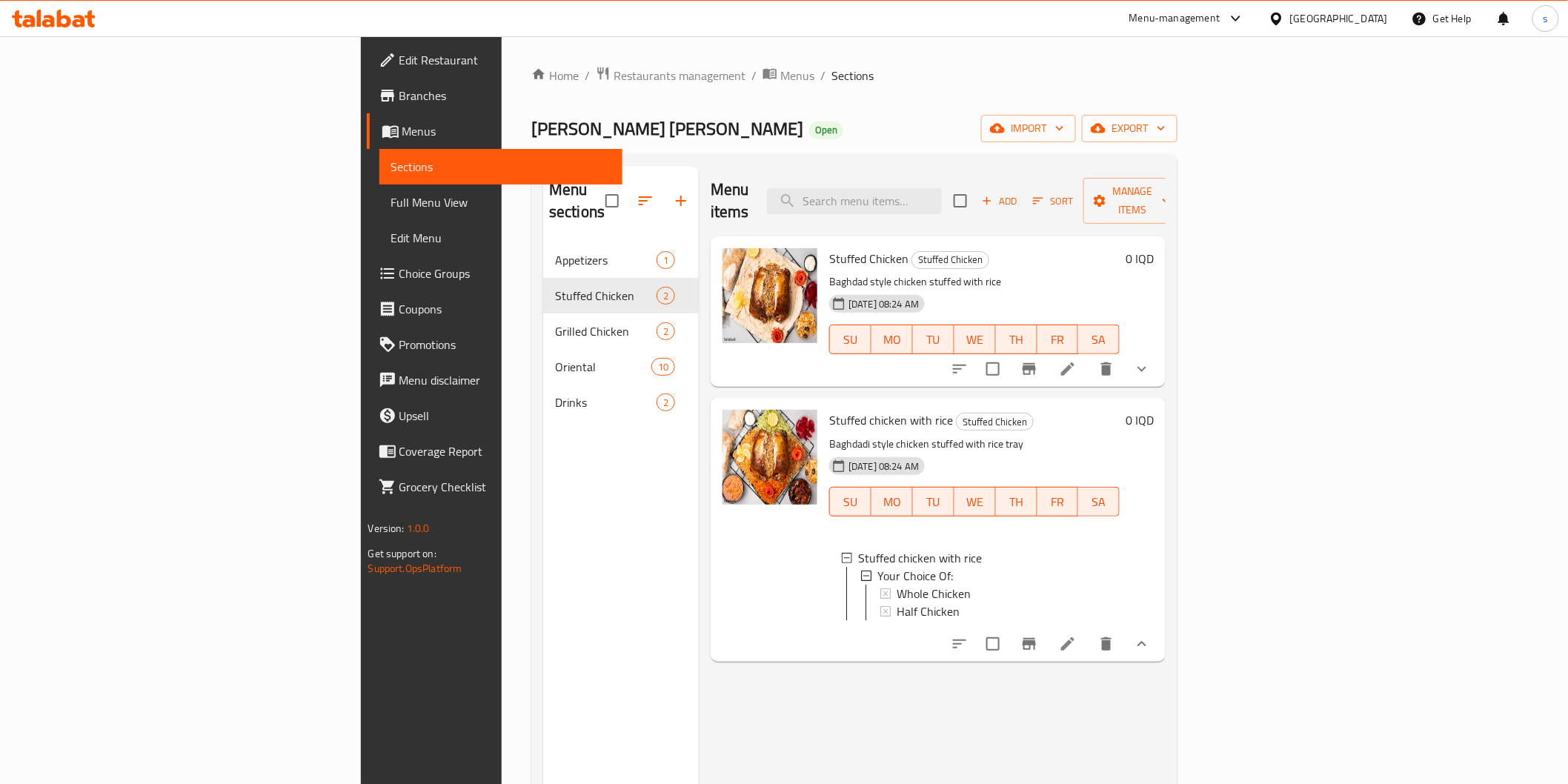
click at [72, 20] on icon at bounding box center [54, 19] width 84 height 18
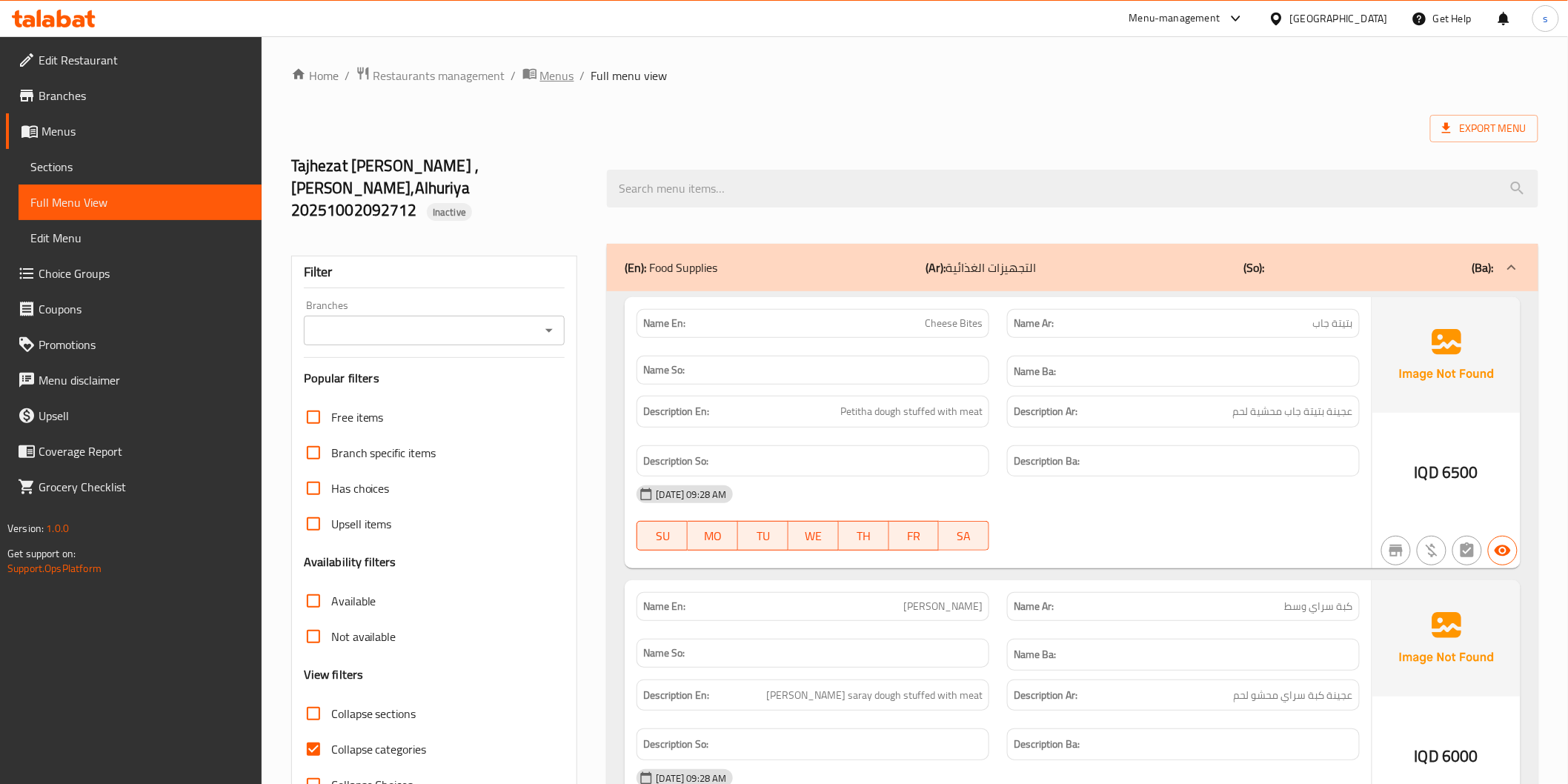
click at [541, 74] on span "Menus" at bounding box center [558, 76] width 34 height 18
